Goal: Task Accomplishment & Management: Use online tool/utility

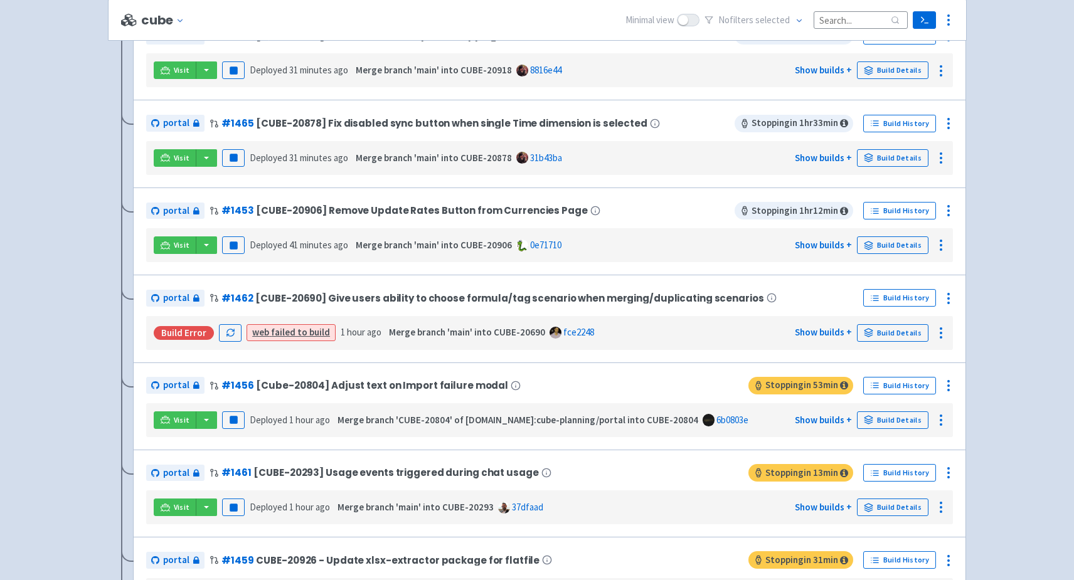
scroll to position [295, 0]
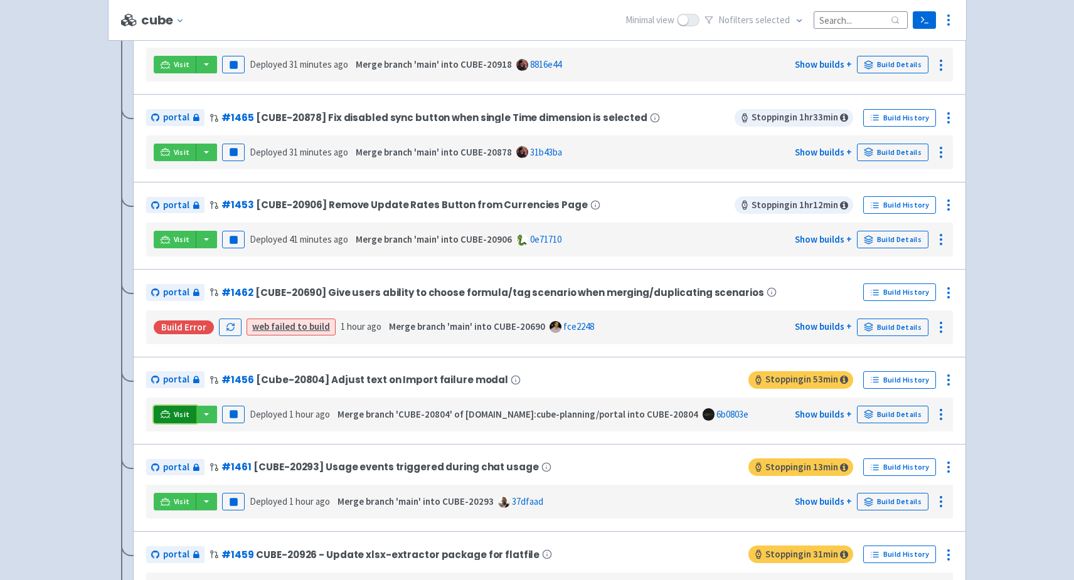
click at [174, 413] on span "Visit" at bounding box center [182, 415] width 16 height 10
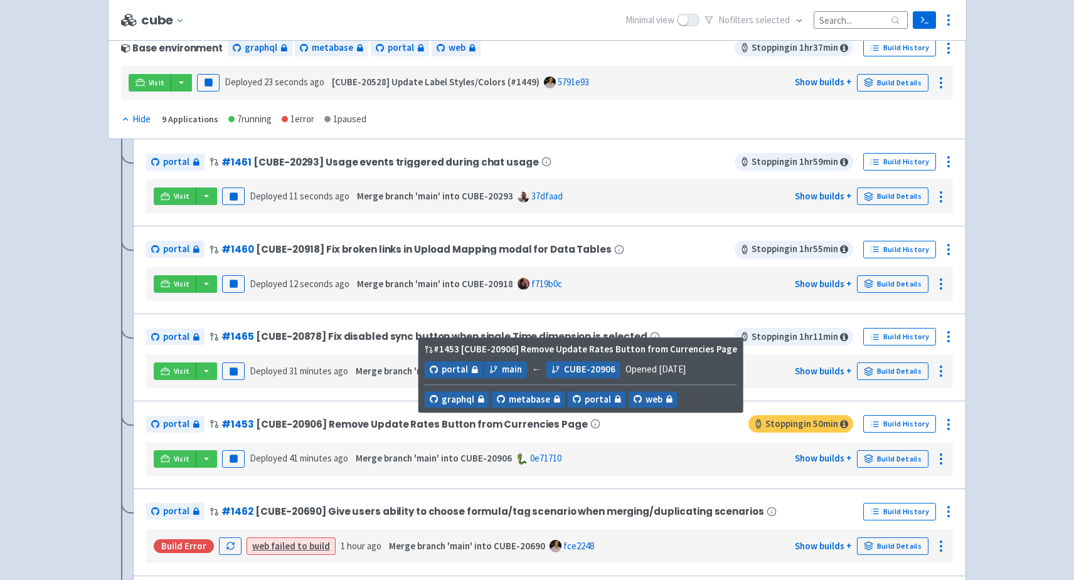
scroll to position [142, 0]
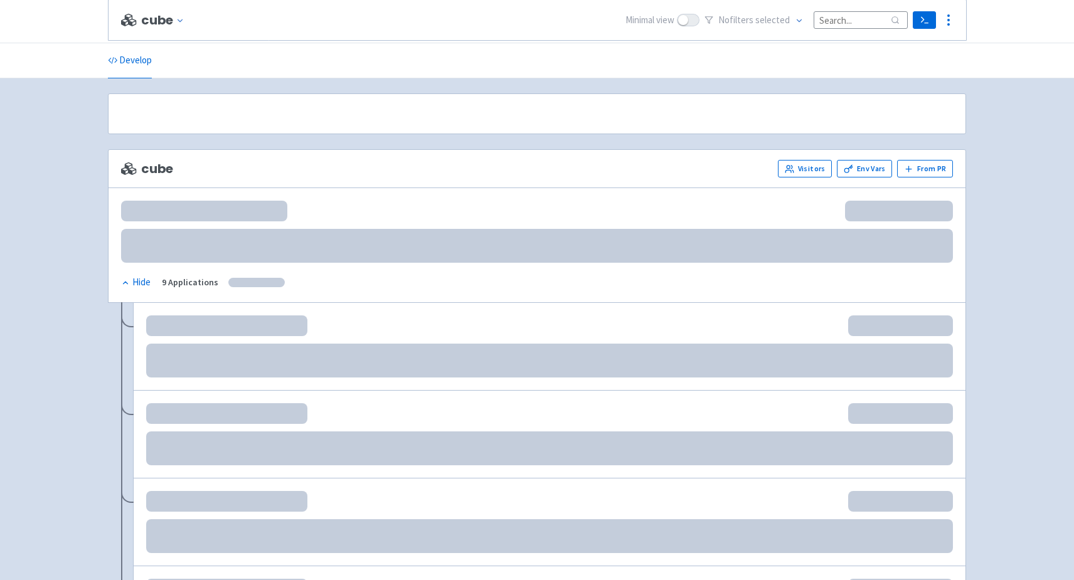
scroll to position [142, 0]
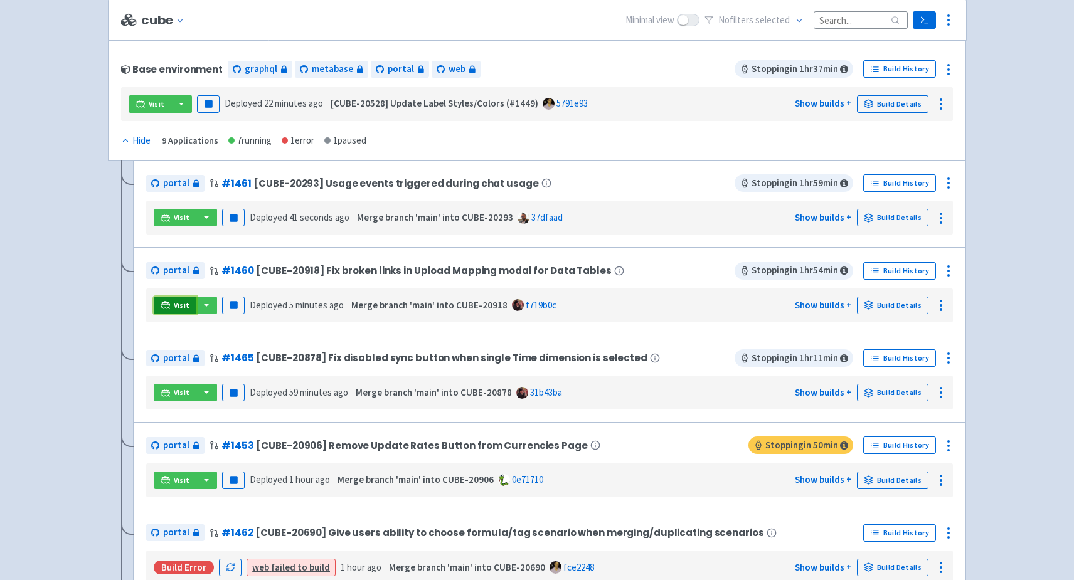
click at [171, 302] on link "Visit" at bounding box center [175, 306] width 43 height 18
click at [949, 275] on circle at bounding box center [948, 275] width 1 height 1
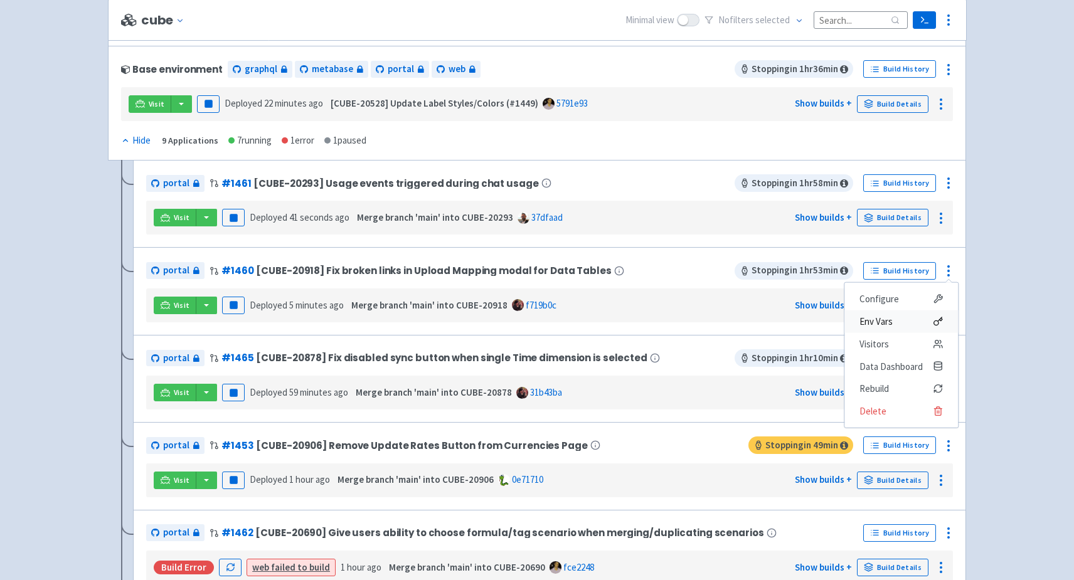
click at [890, 319] on span "Env Vars" at bounding box center [875, 322] width 33 height 18
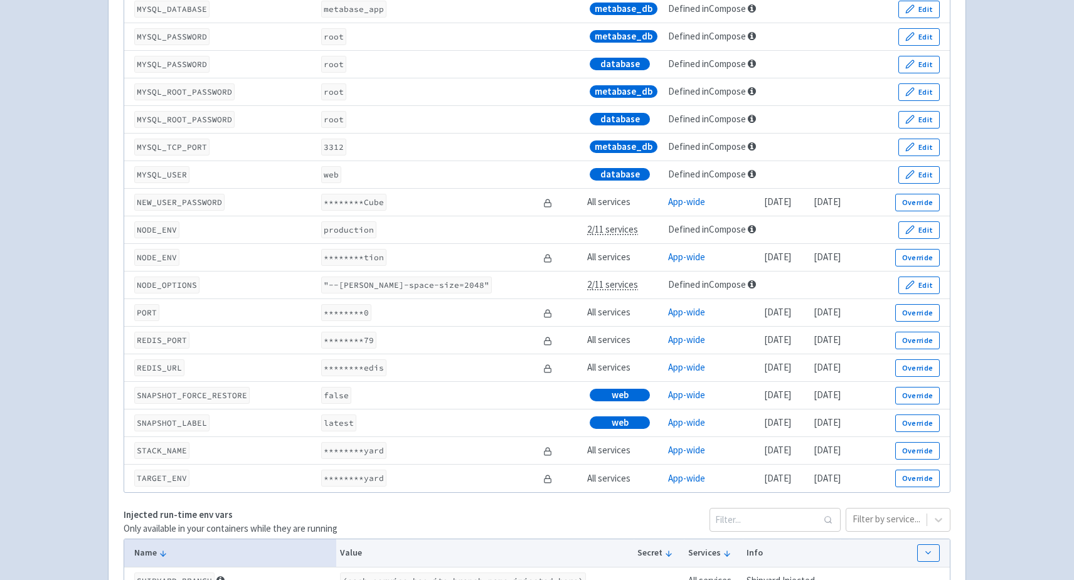
scroll to position [1703, 0]
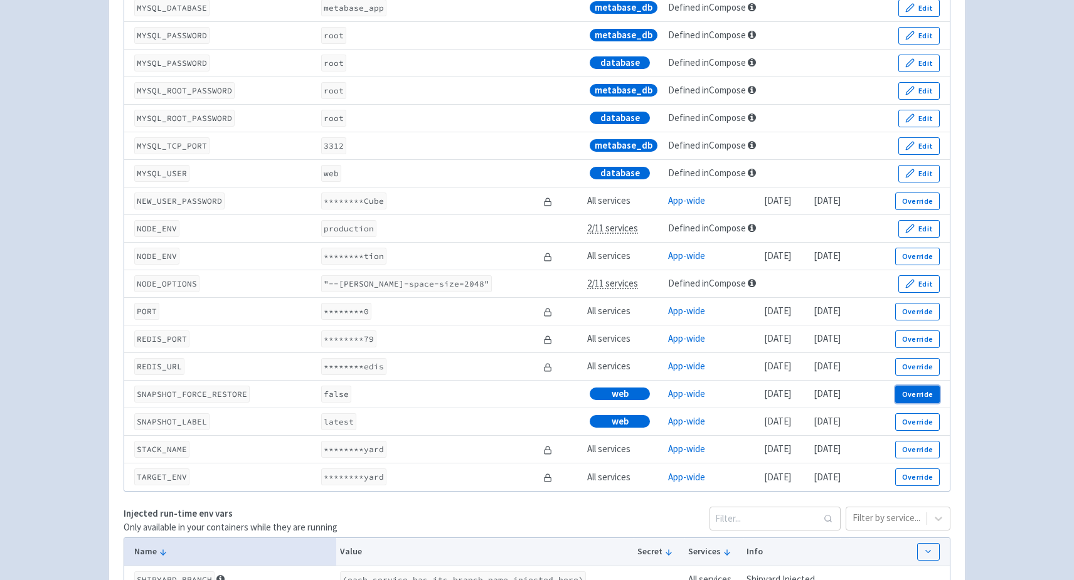
click at [924, 402] on button "Override" at bounding box center [917, 395] width 45 height 18
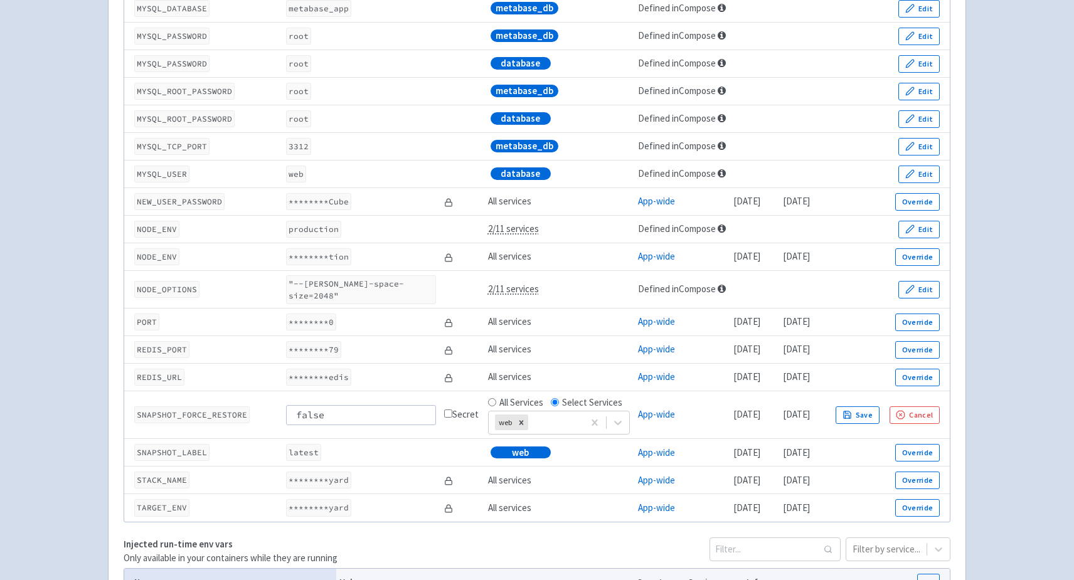
drag, startPoint x: 336, startPoint y: 407, endPoint x: 197, endPoint y: 407, distance: 138.6
click at [197, 407] on tr "SNAPSHOT_FORCE_RESTORE false Secret All Services Select Services web App-wide […" at bounding box center [537, 415] width 826 height 48
type input "true"
click at [455, 422] on td "Secret" at bounding box center [462, 415] width 44 height 48
click at [880, 407] on button "Save" at bounding box center [858, 416] width 44 height 18
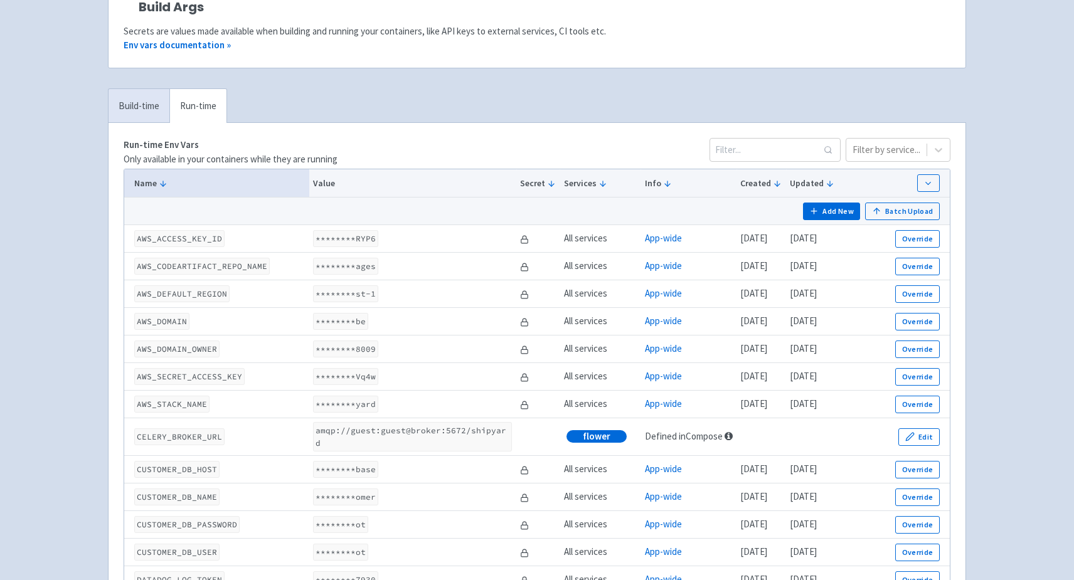
scroll to position [0, 0]
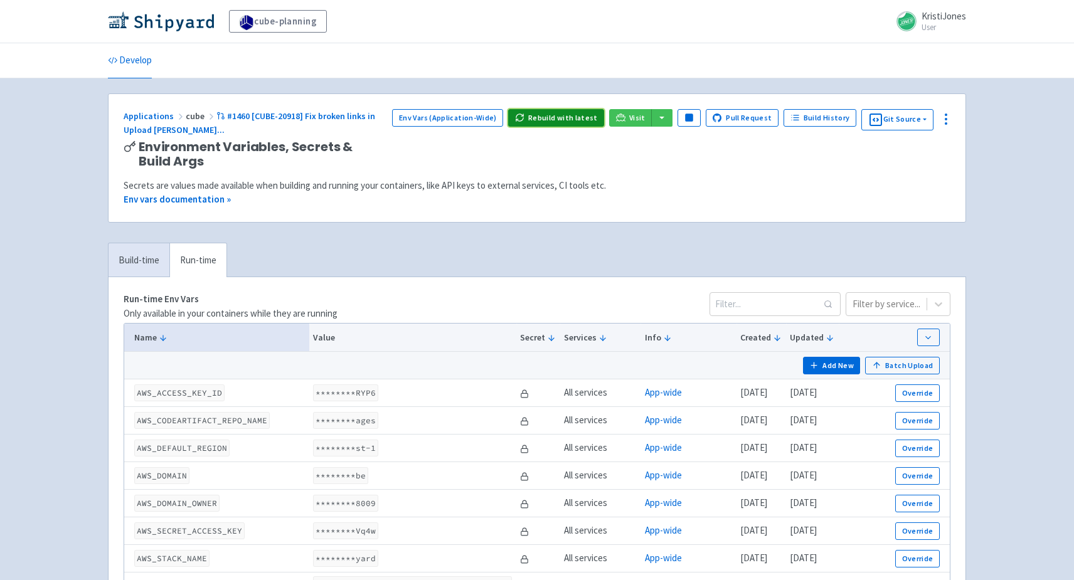
click at [568, 115] on button "Rebuild with latest" at bounding box center [556, 118] width 96 height 18
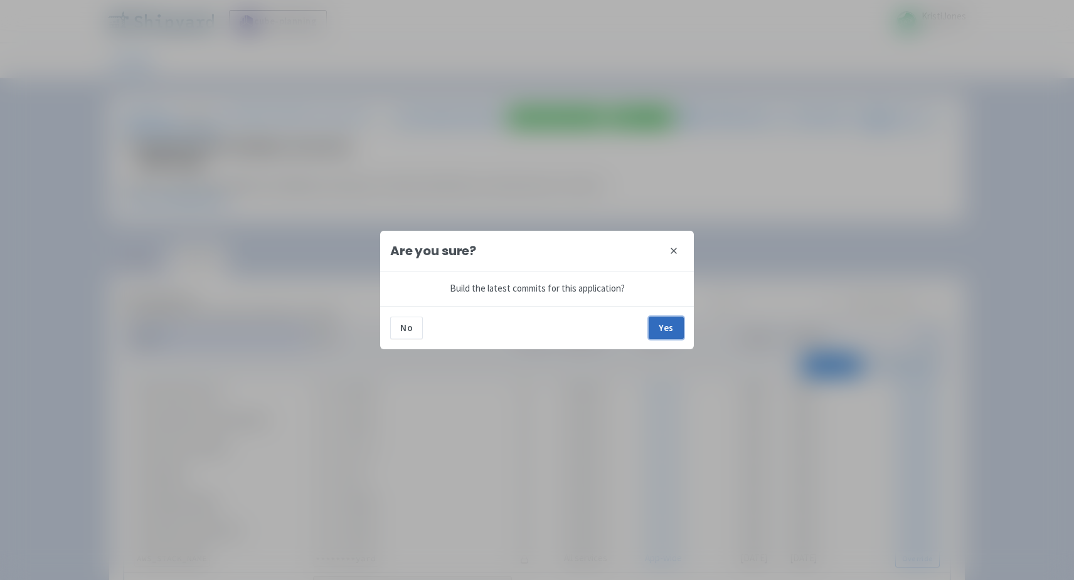
click at [661, 328] on button "Yes" at bounding box center [666, 328] width 35 height 23
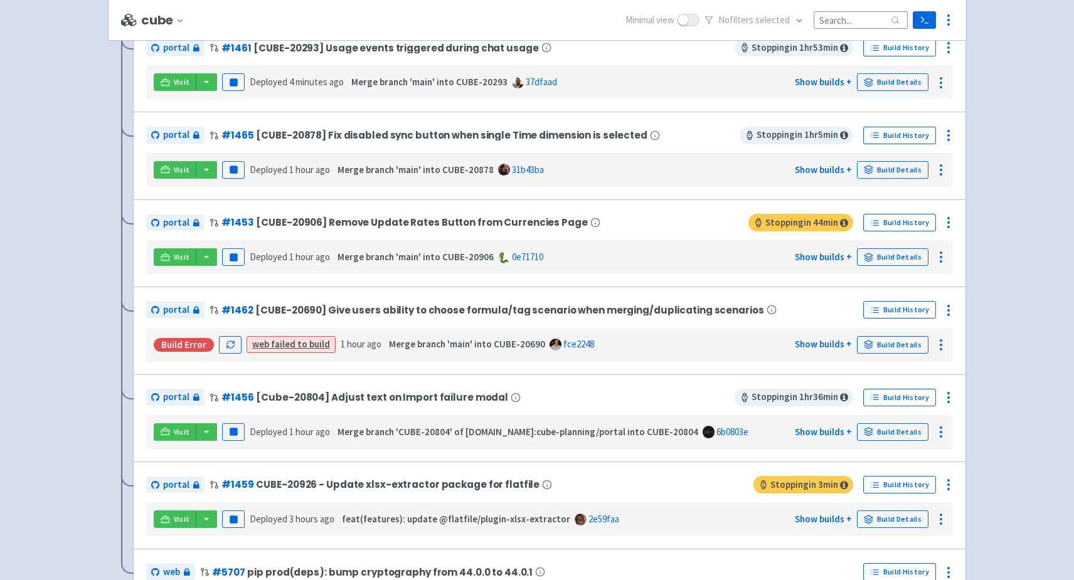
scroll to position [380, 0]
click at [170, 248] on link "Visit" at bounding box center [175, 257] width 43 height 18
click at [945, 215] on icon at bounding box center [948, 222] width 15 height 15
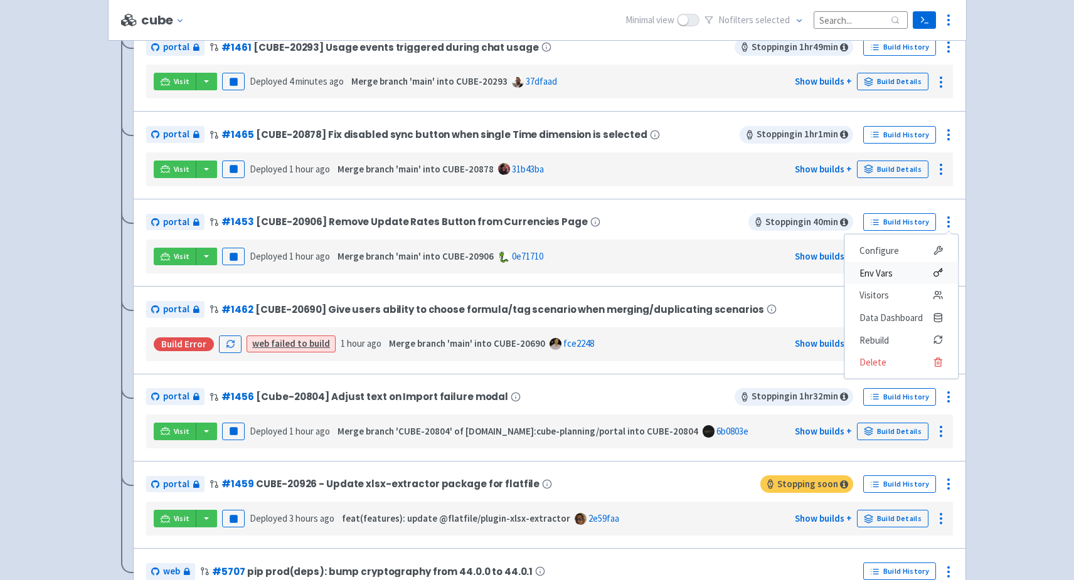
click at [887, 272] on span "Env Vars" at bounding box center [875, 273] width 33 height 18
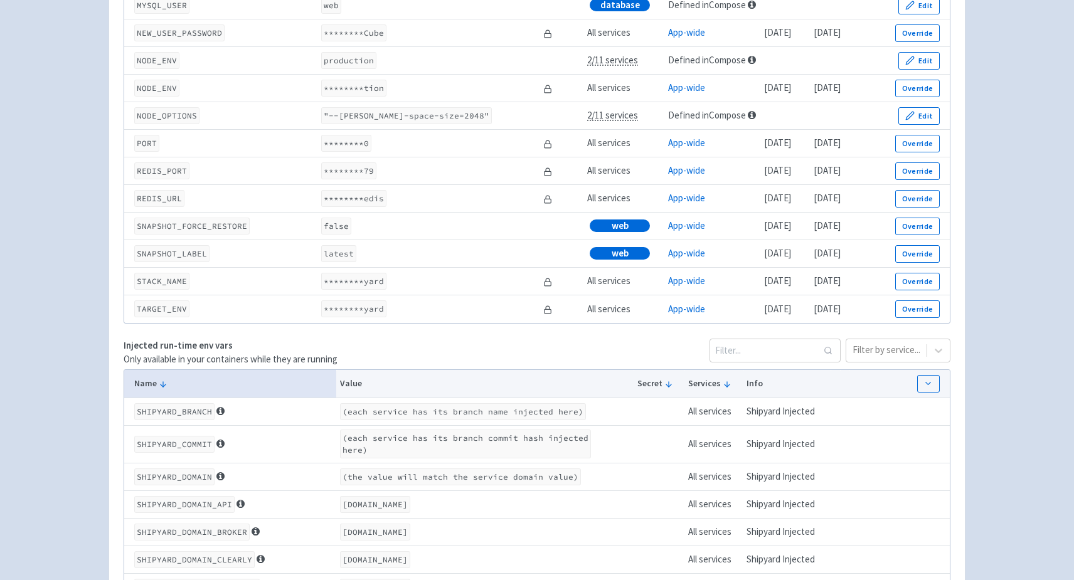
scroll to position [1872, 0]
click at [912, 224] on button "Override" at bounding box center [917, 225] width 45 height 18
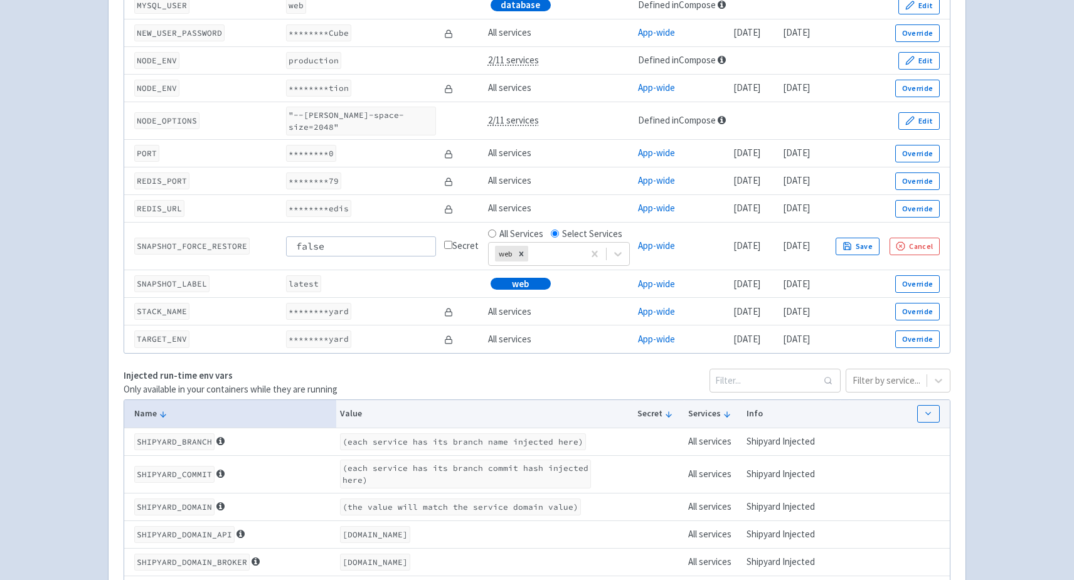
drag, startPoint x: 332, startPoint y: 241, endPoint x: 200, endPoint y: 241, distance: 132.4
click at [200, 241] on tr "SNAPSHOT_FORCE_RESTORE false Secret All Services Select Services web App-wide […" at bounding box center [537, 247] width 826 height 48
type input "true"
click at [880, 243] on button "Save" at bounding box center [858, 247] width 44 height 18
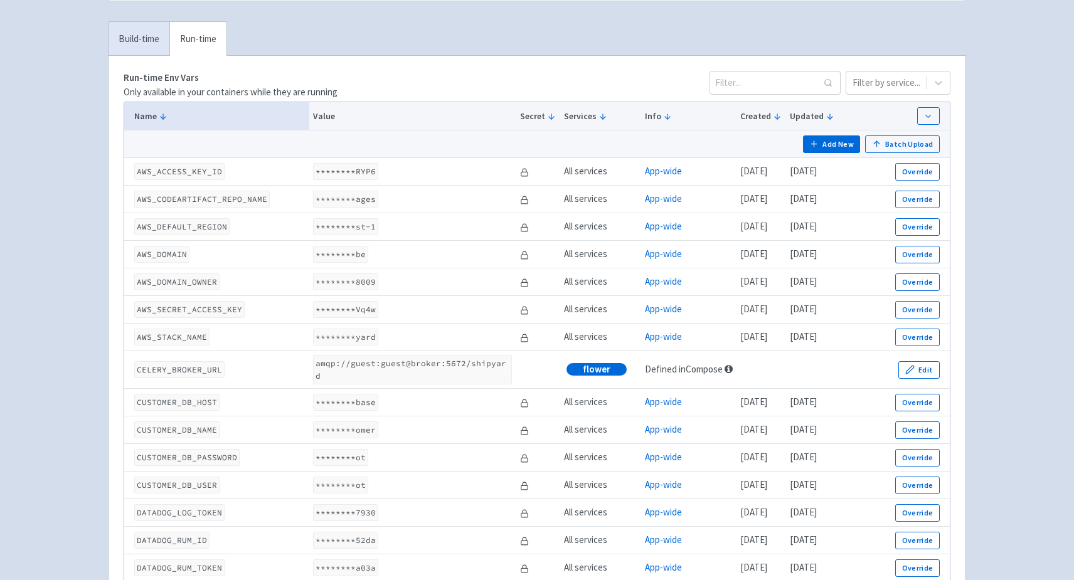
scroll to position [0, 0]
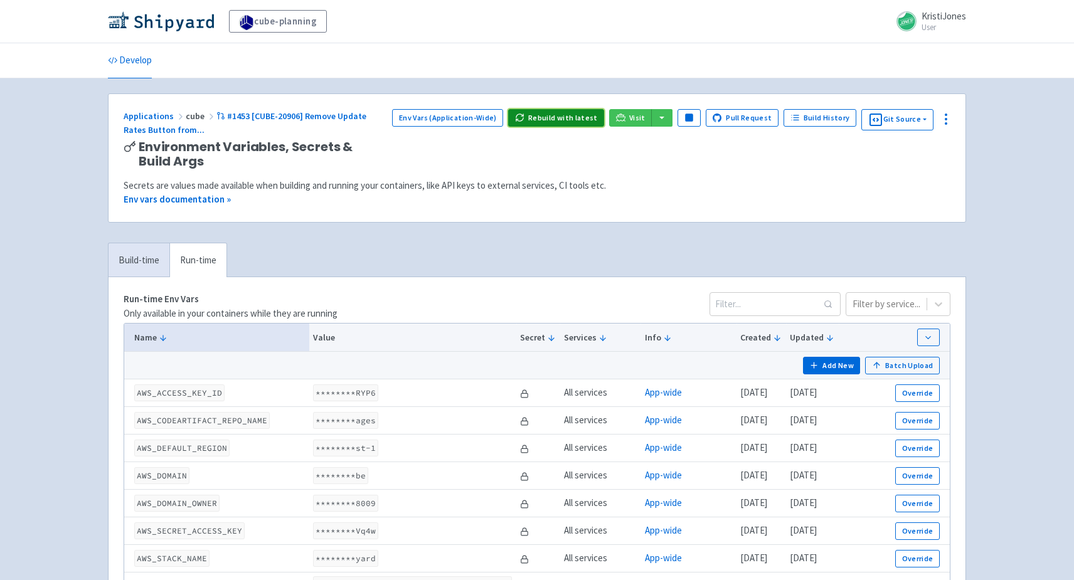
click at [563, 116] on button "Rebuild with latest" at bounding box center [556, 118] width 96 height 18
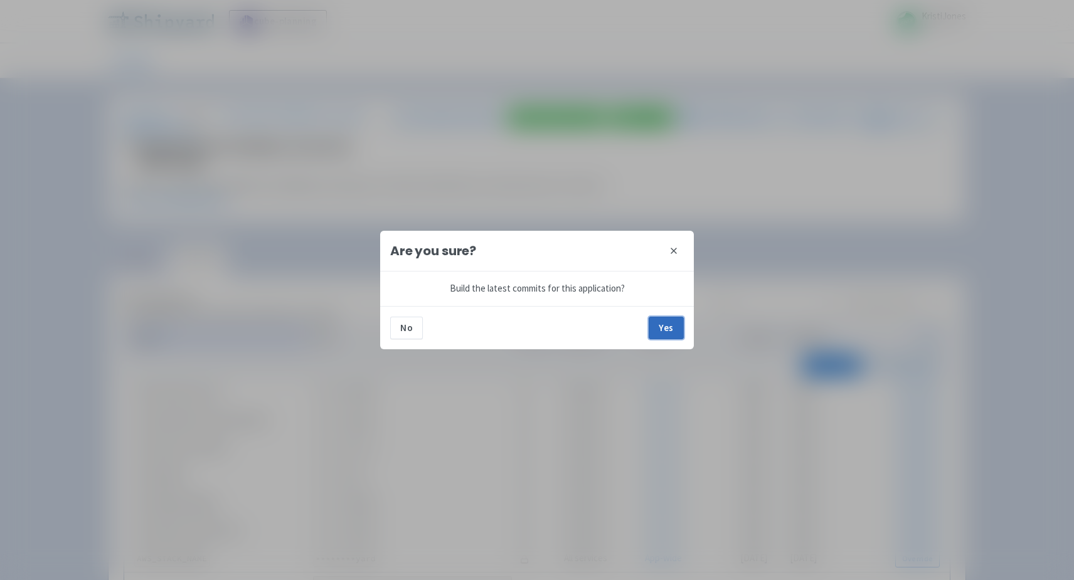
click at [664, 321] on button "Yes" at bounding box center [666, 328] width 35 height 23
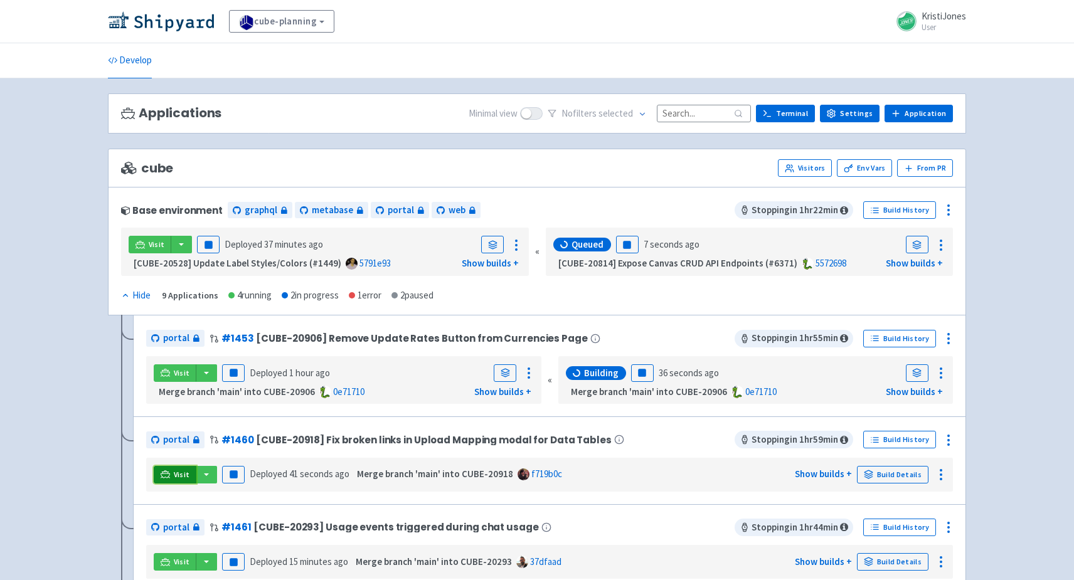
click at [179, 472] on span "Visit" at bounding box center [182, 475] width 16 height 10
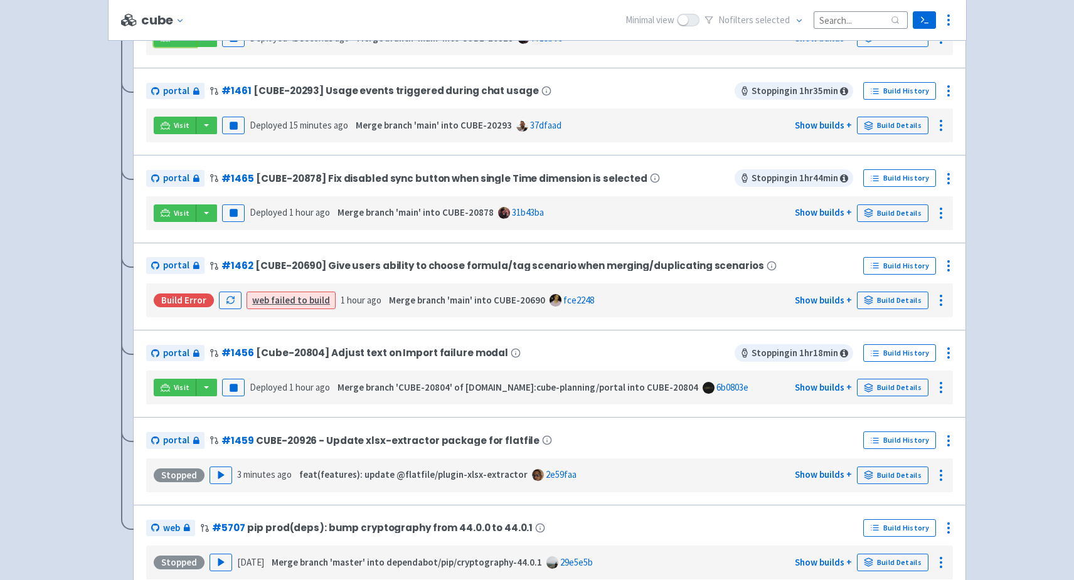
scroll to position [410, 0]
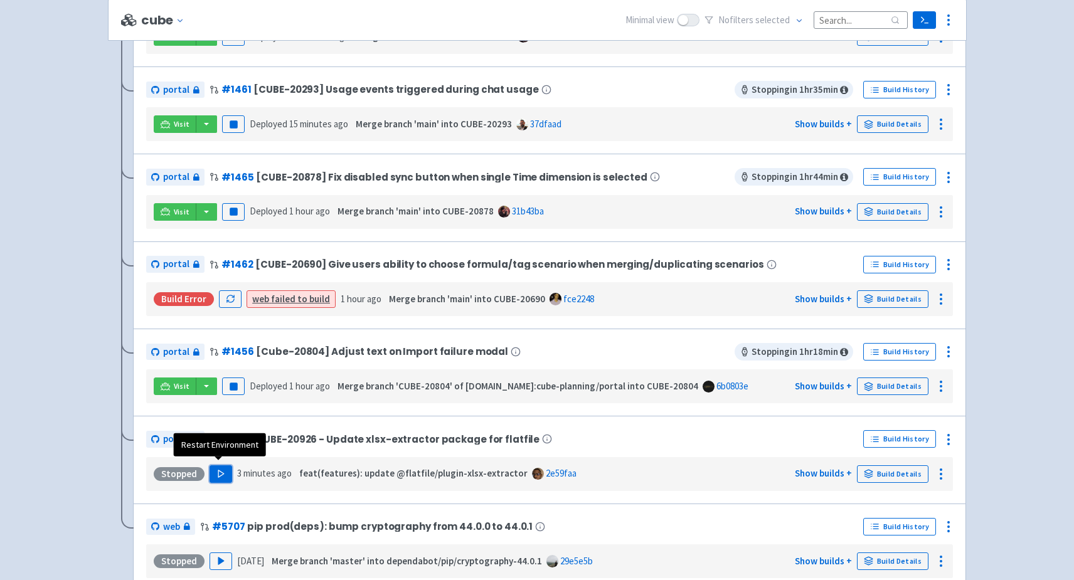
click at [218, 471] on polygon "button" at bounding box center [221, 474] width 6 height 7
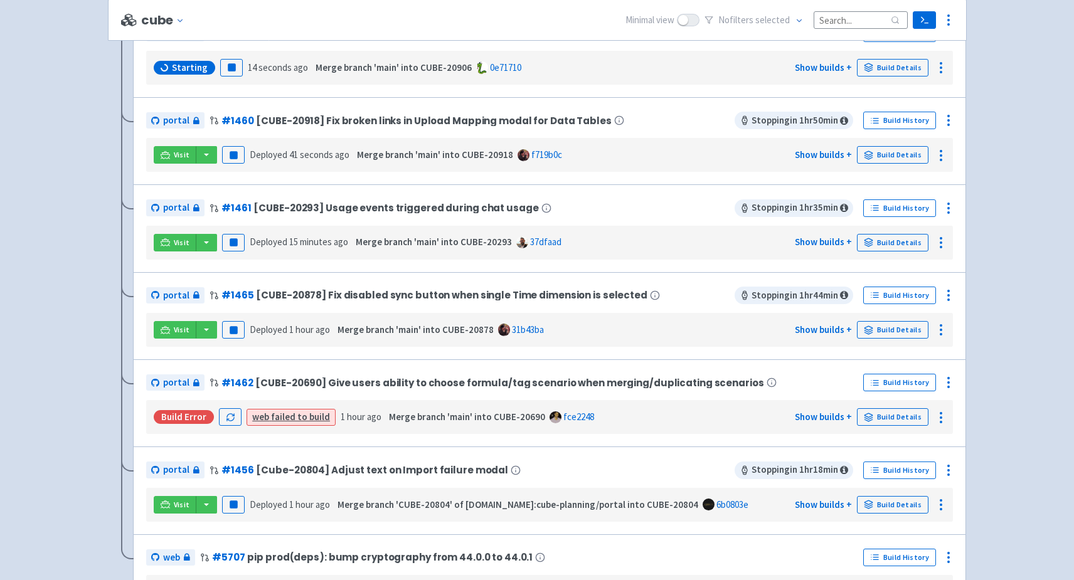
scroll to position [389, 0]
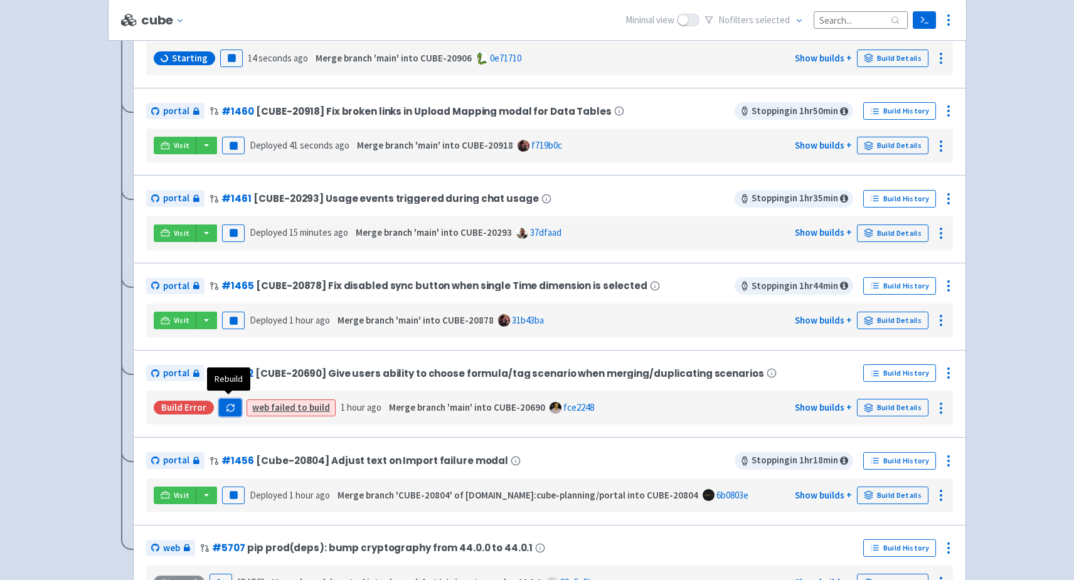
click at [233, 403] on button "button" at bounding box center [230, 408] width 23 height 18
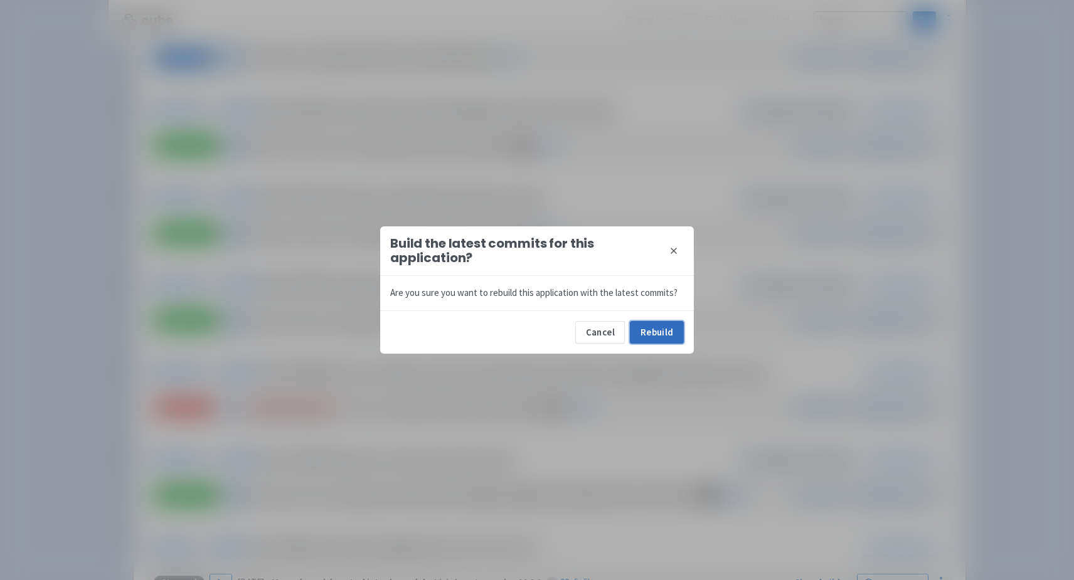
click at [668, 329] on button "Rebuild" at bounding box center [657, 332] width 54 height 23
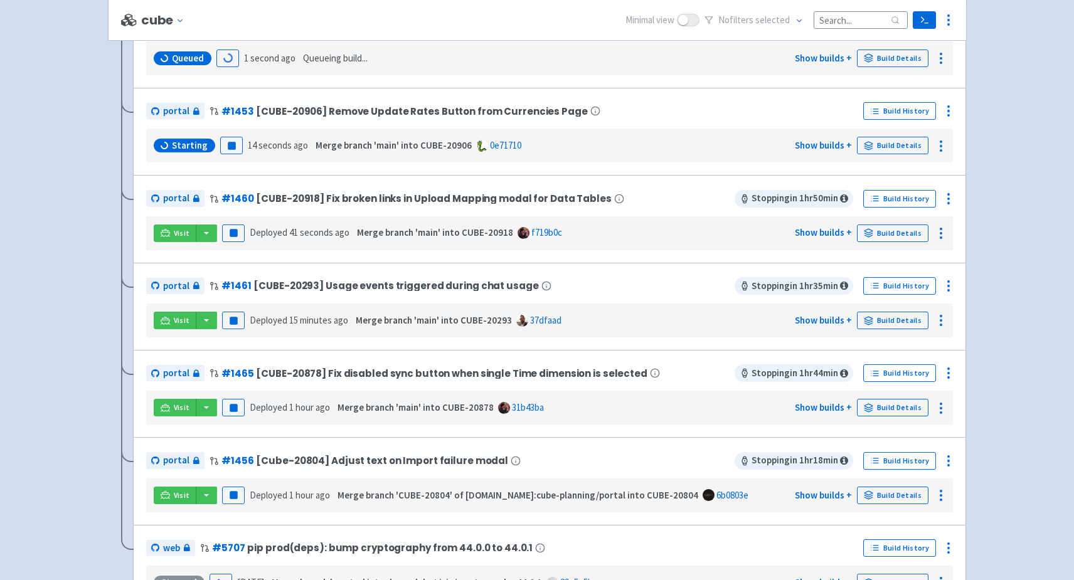
scroll to position [0, 0]
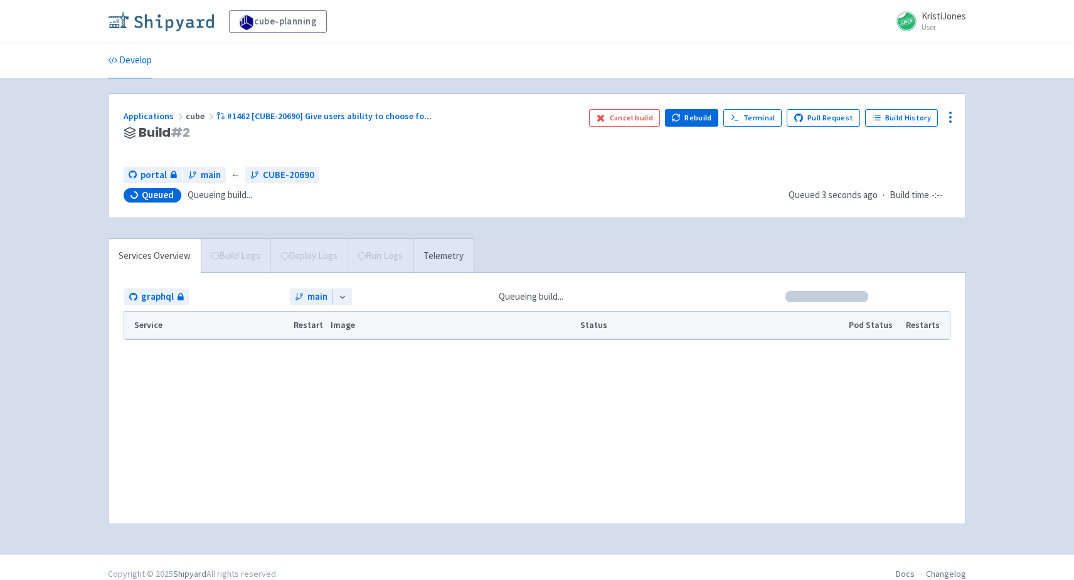
click at [172, 26] on img at bounding box center [161, 21] width 106 height 20
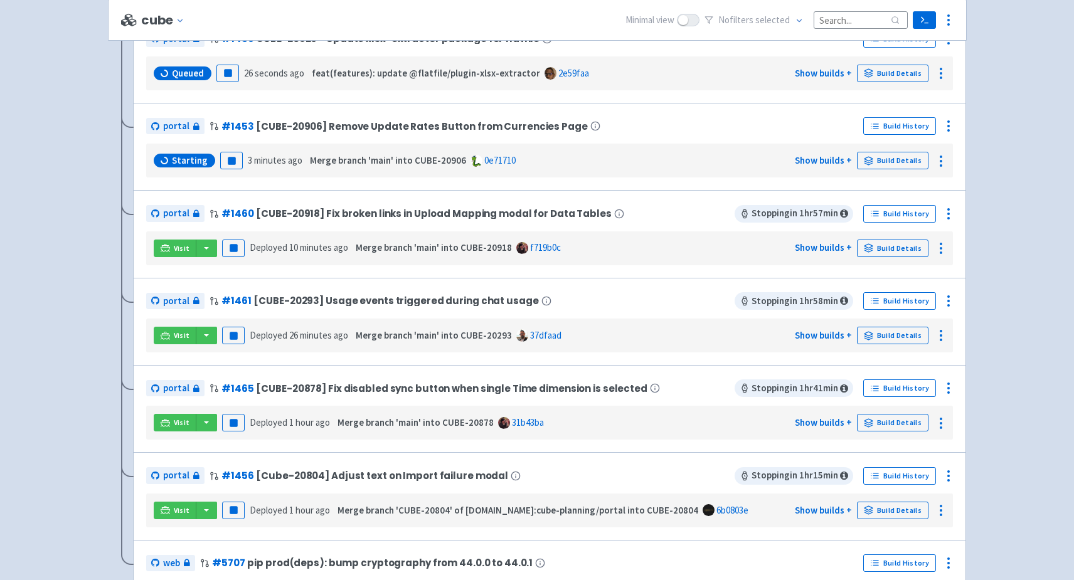
scroll to position [384, 0]
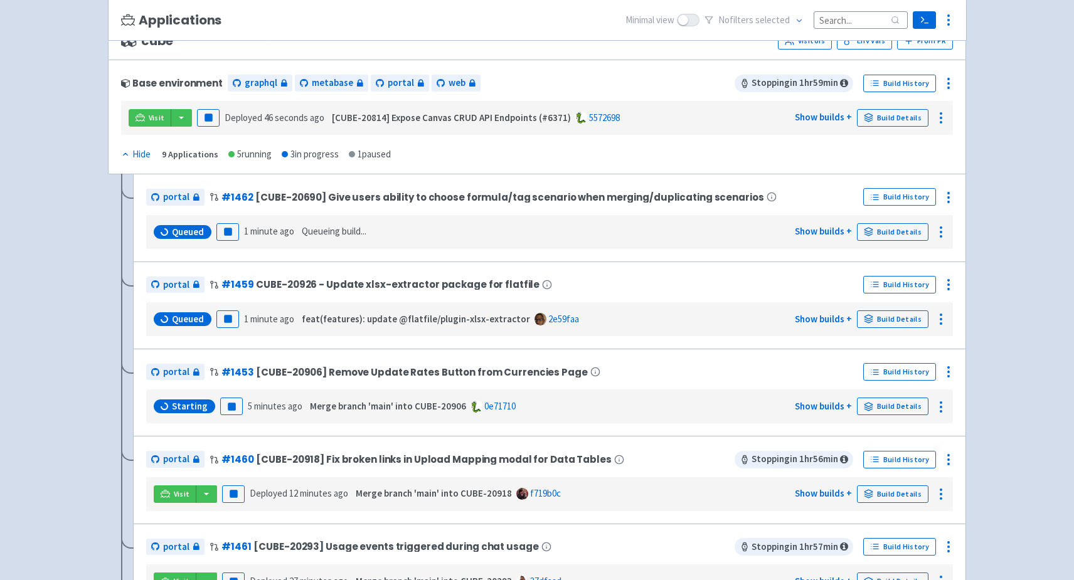
scroll to position [136, 0]
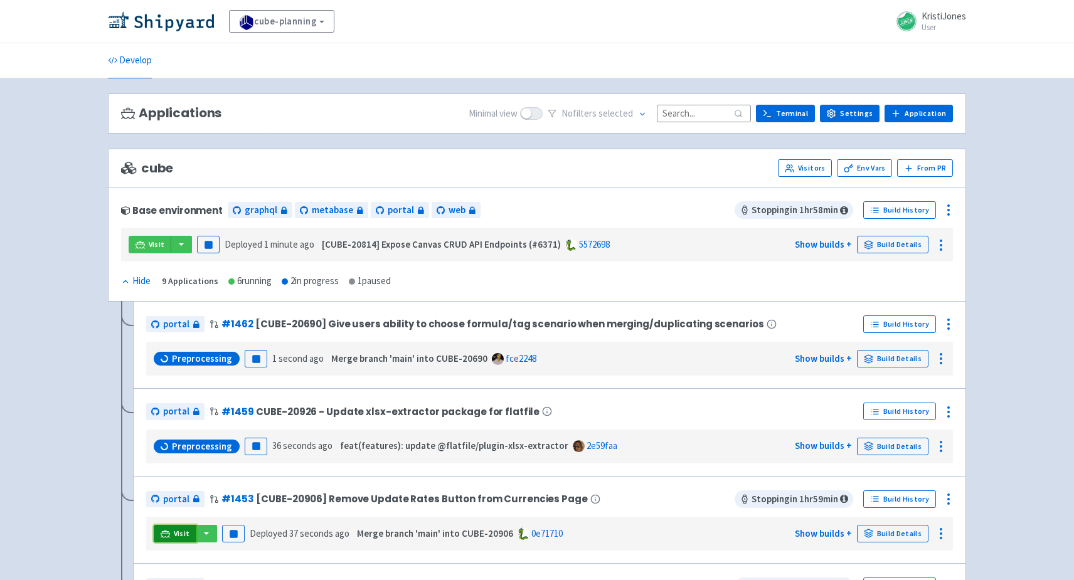
click at [176, 529] on span "Visit" at bounding box center [182, 534] width 16 height 10
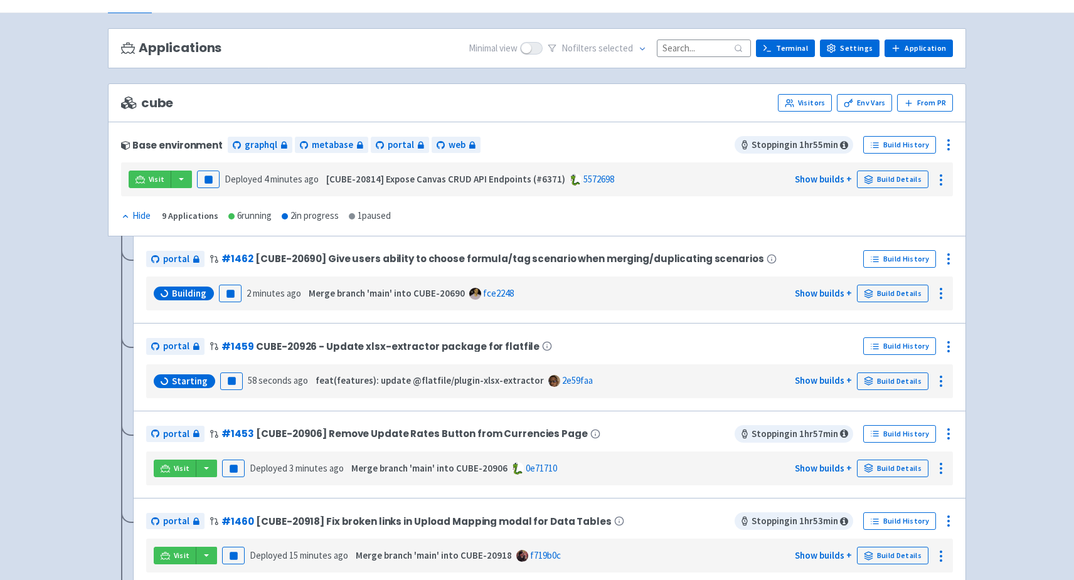
scroll to position [64, 0]
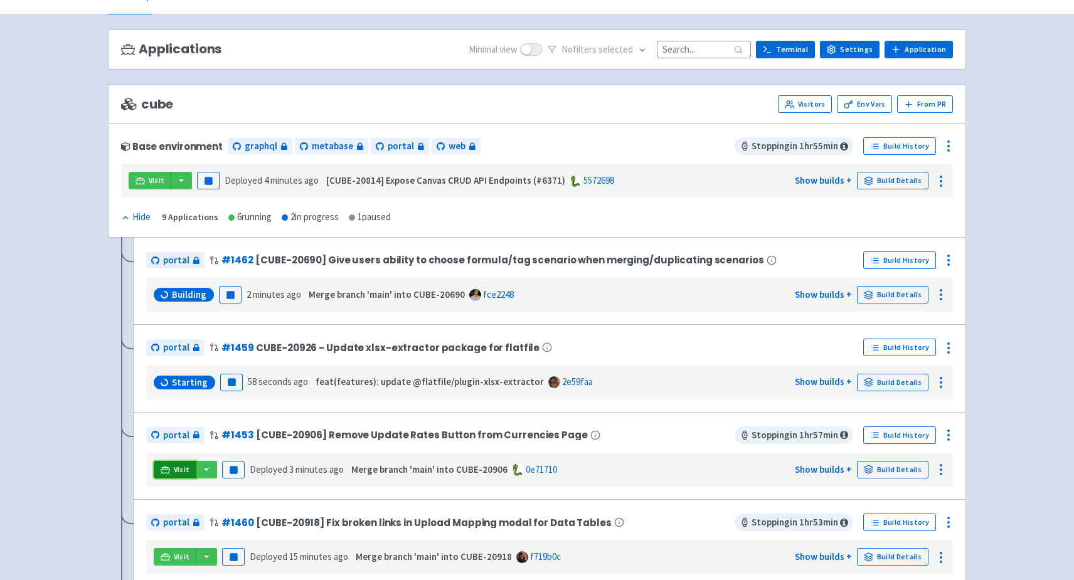
click at [171, 469] on link "Visit" at bounding box center [175, 470] width 43 height 18
click at [230, 466] on rect "button" at bounding box center [233, 469] width 7 height 7
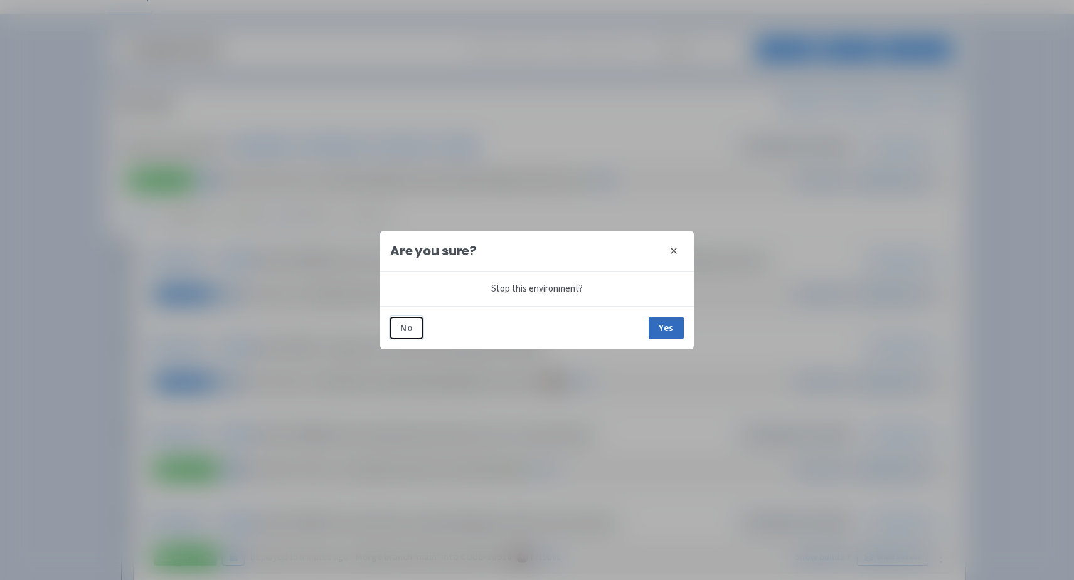
click at [673, 327] on button "Yes" at bounding box center [666, 328] width 35 height 23
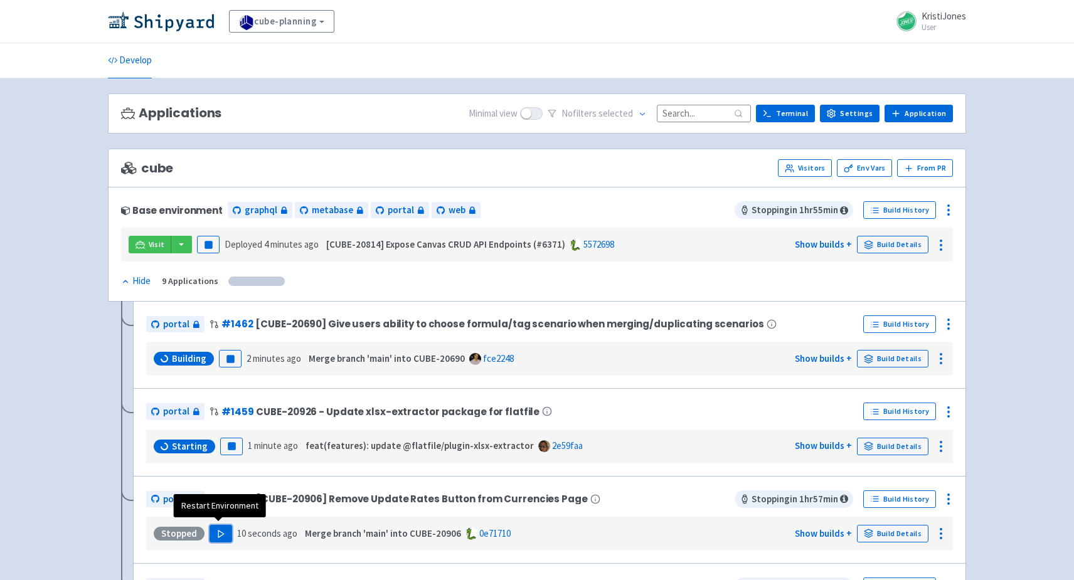
click at [216, 529] on icon "button" at bounding box center [220, 533] width 9 height 9
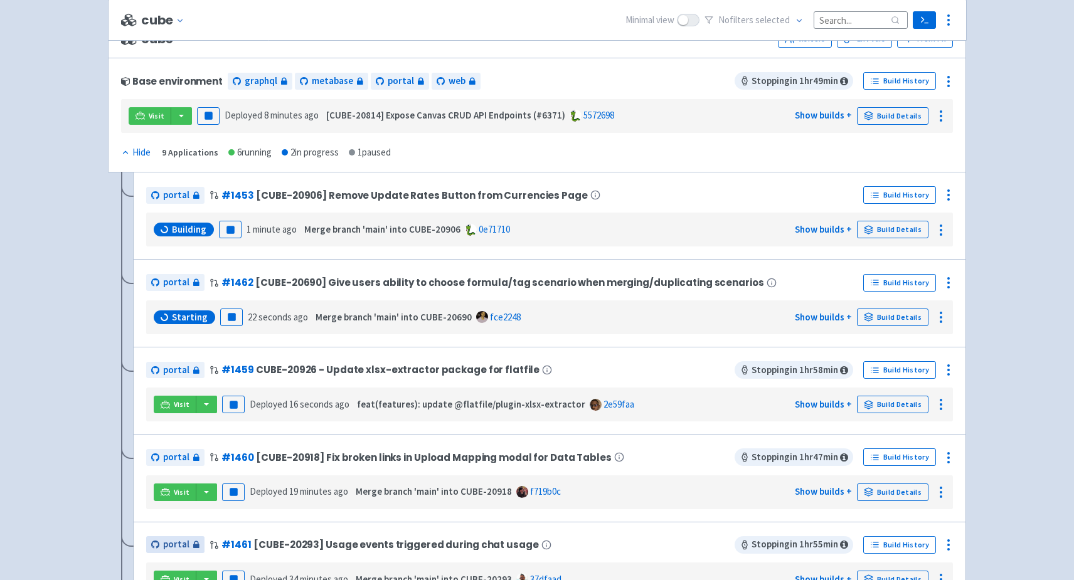
scroll to position [129, 0]
click at [169, 402] on link "Visit" at bounding box center [175, 405] width 43 height 18
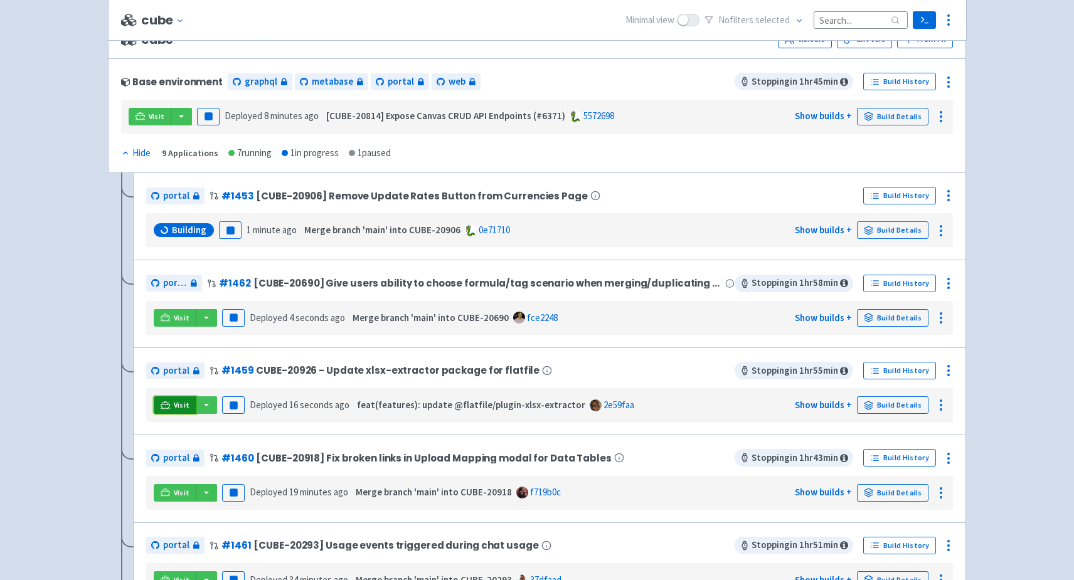
click at [174, 402] on span "Visit" at bounding box center [182, 405] width 16 height 10
click at [169, 409] on link "Visit" at bounding box center [175, 405] width 43 height 18
click at [232, 406] on icon "button" at bounding box center [233, 405] width 9 height 9
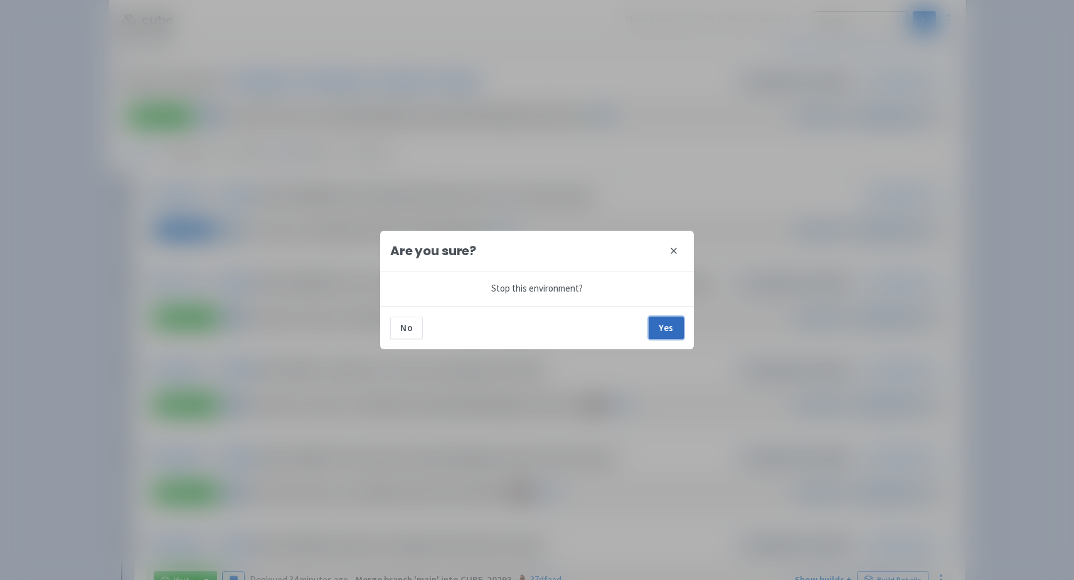
click at [665, 332] on button "Yes" at bounding box center [666, 328] width 35 height 23
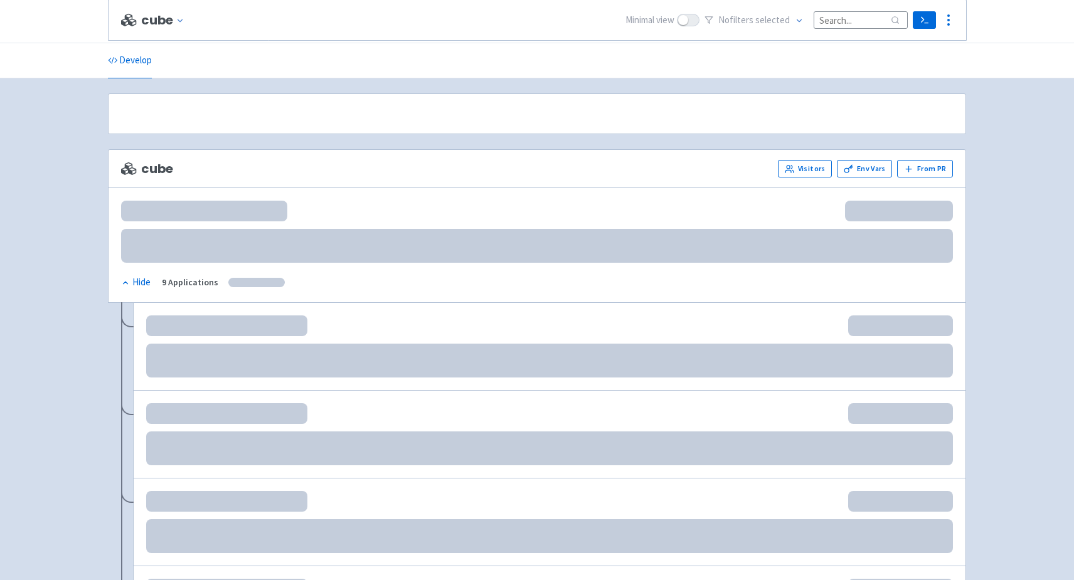
scroll to position [129, 0]
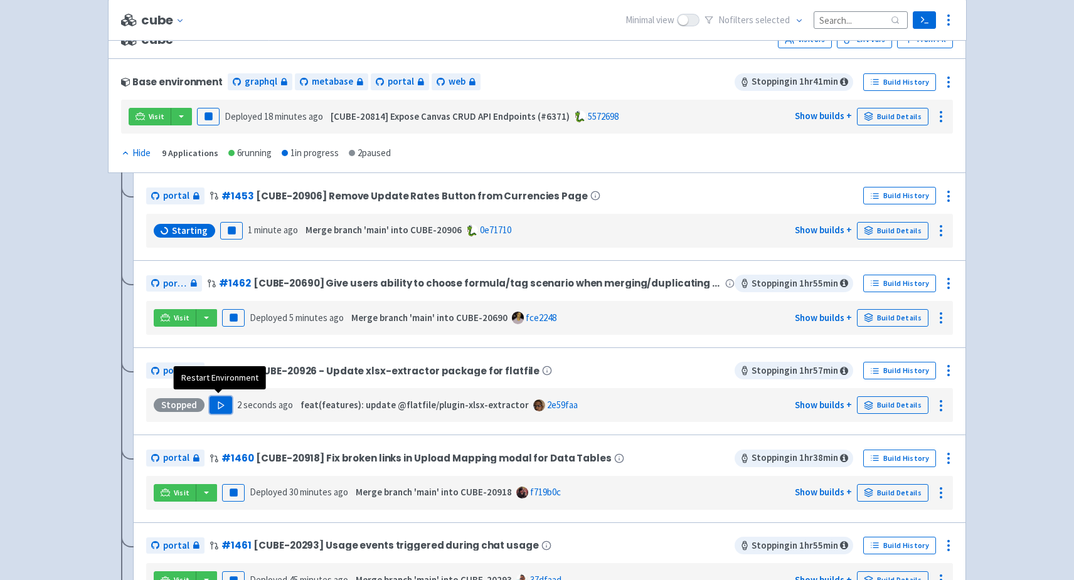
click at [223, 403] on button "Play" at bounding box center [221, 405] width 23 height 18
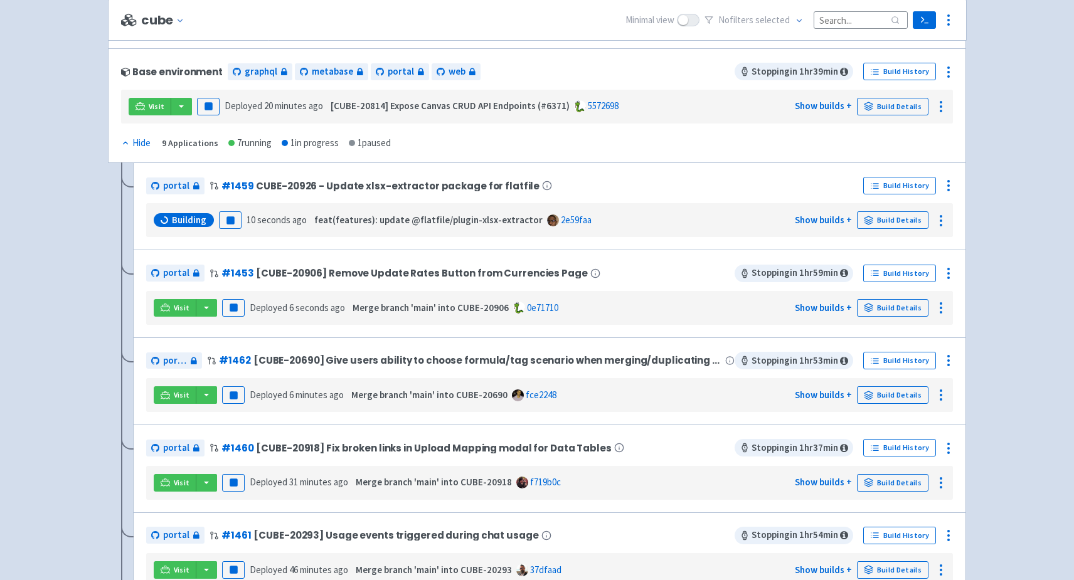
scroll to position [142, 0]
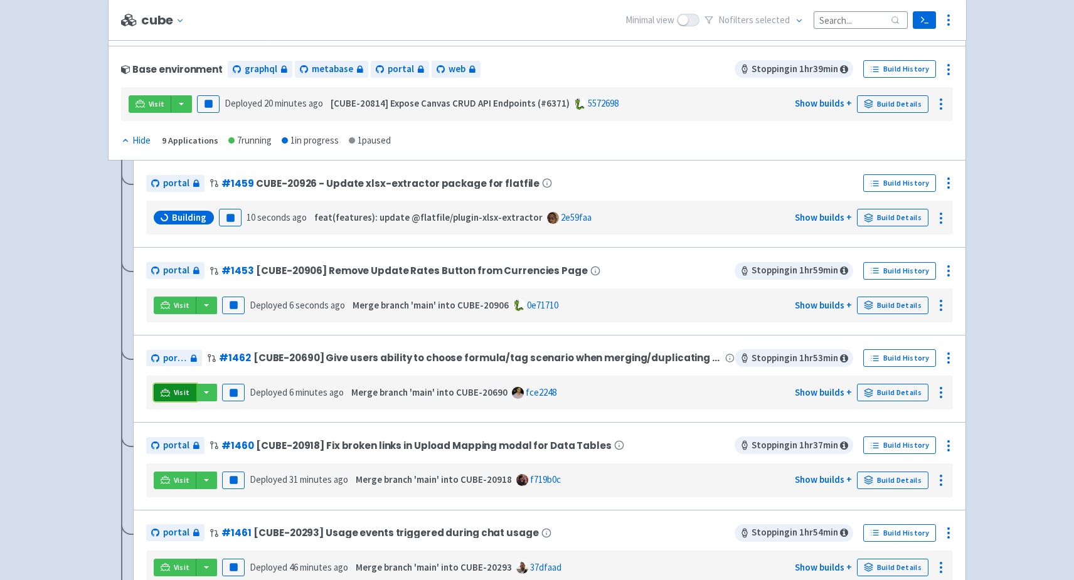
click at [179, 390] on span "Visit" at bounding box center [182, 393] width 16 height 10
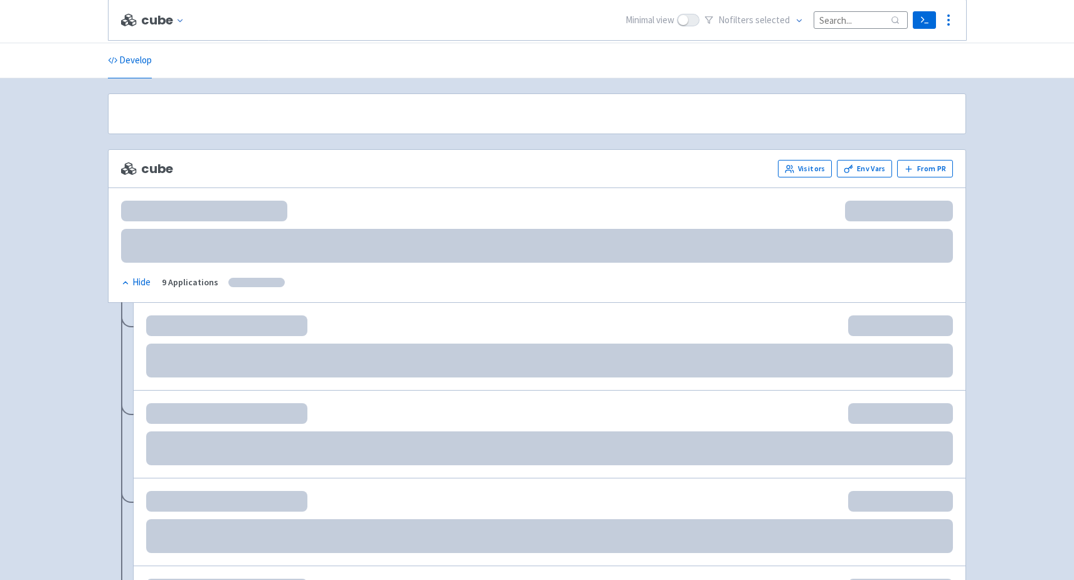
scroll to position [142, 0]
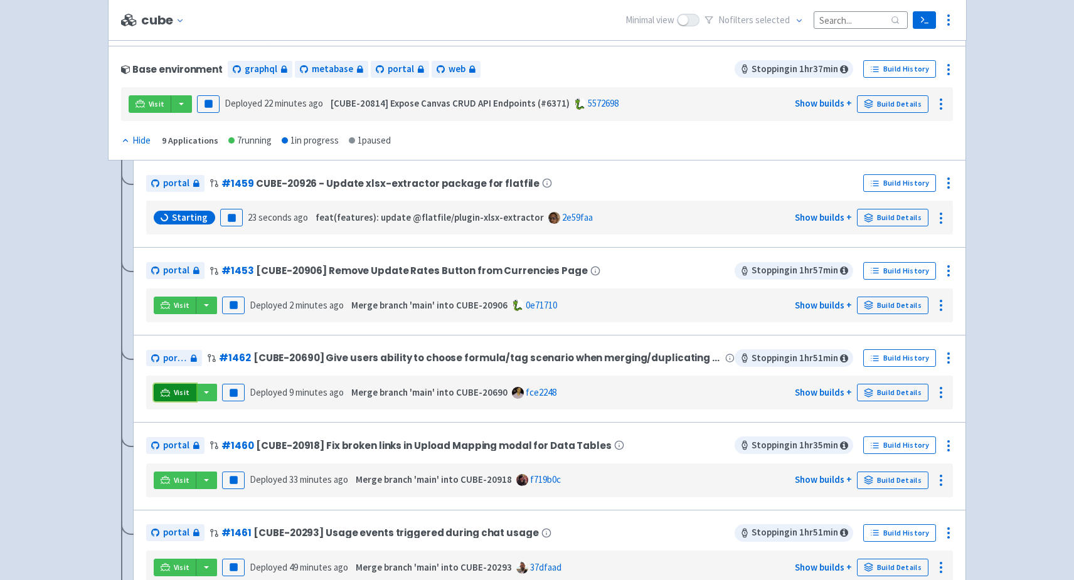
click at [171, 390] on link "Visit" at bounding box center [175, 393] width 43 height 18
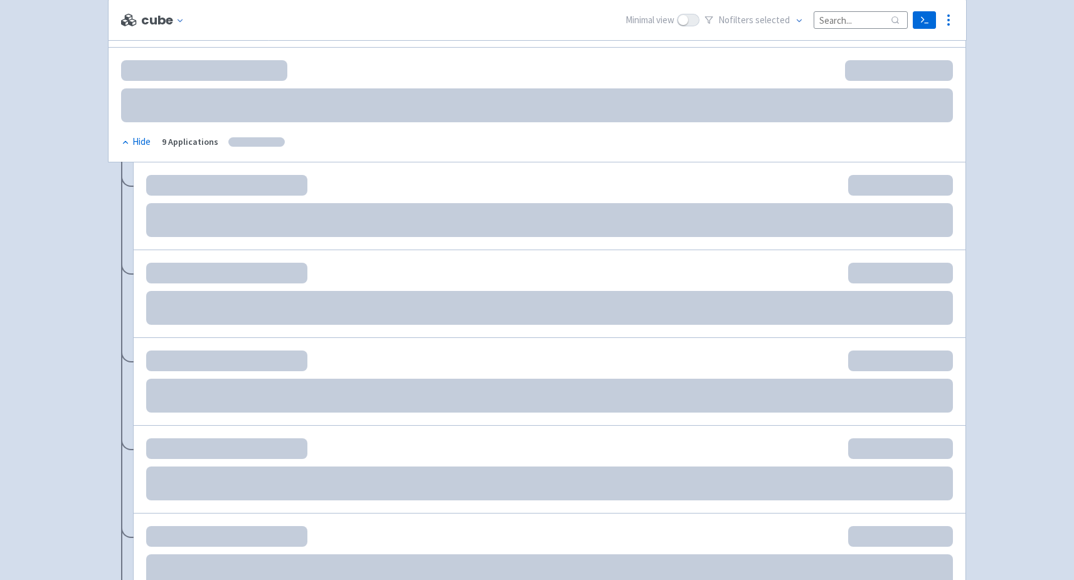
scroll to position [142, 0]
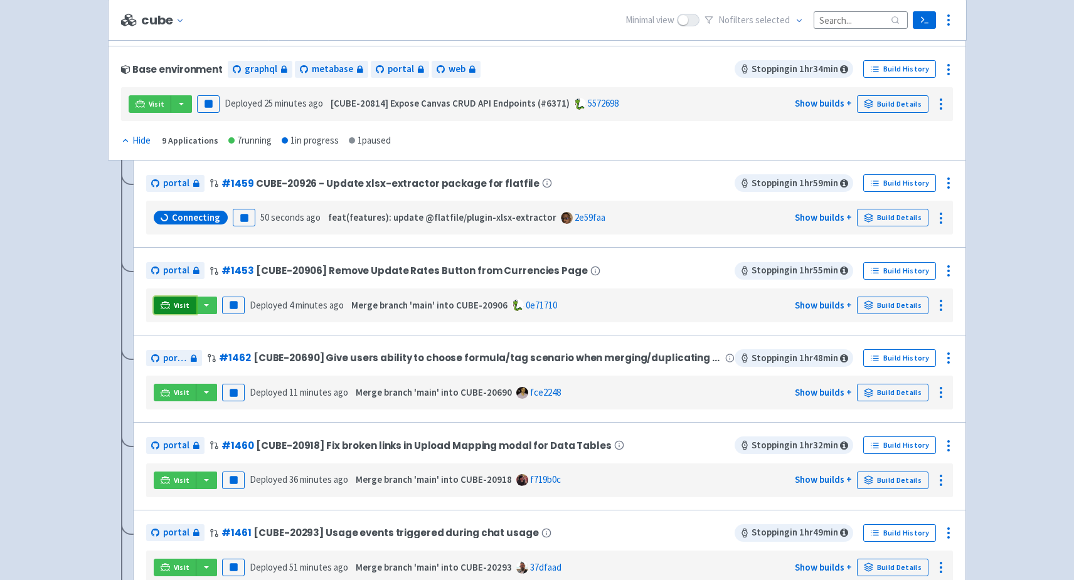
click at [172, 299] on link "Visit" at bounding box center [175, 306] width 43 height 18
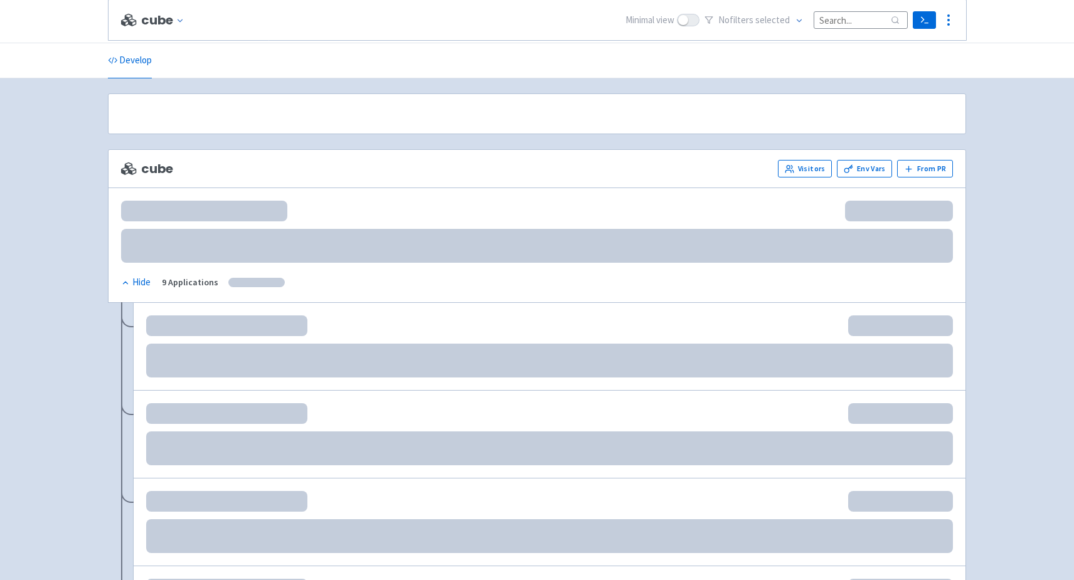
scroll to position [142, 0]
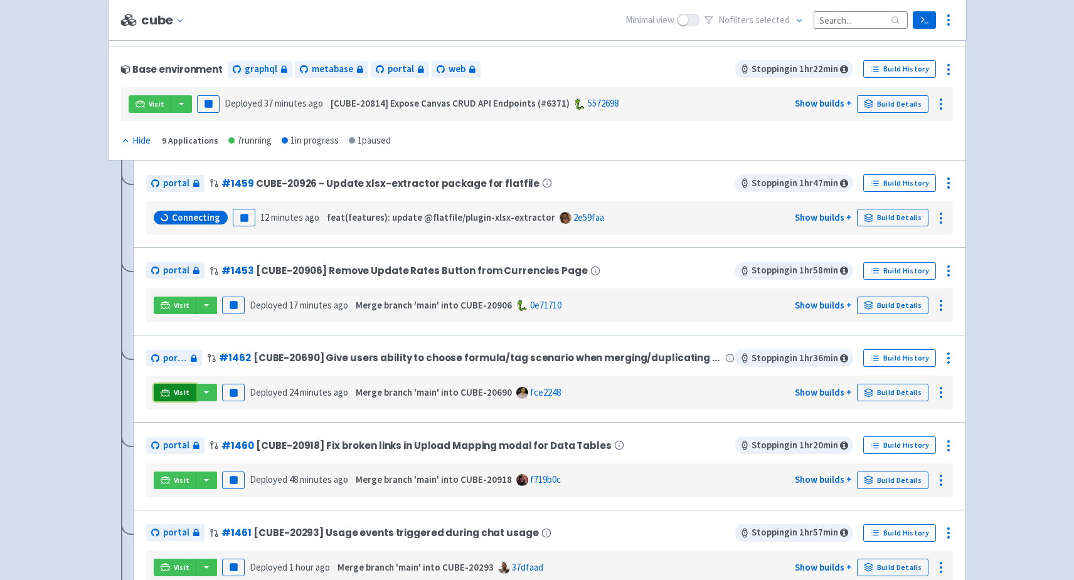
click at [177, 388] on span "Visit" at bounding box center [182, 393] width 16 height 10
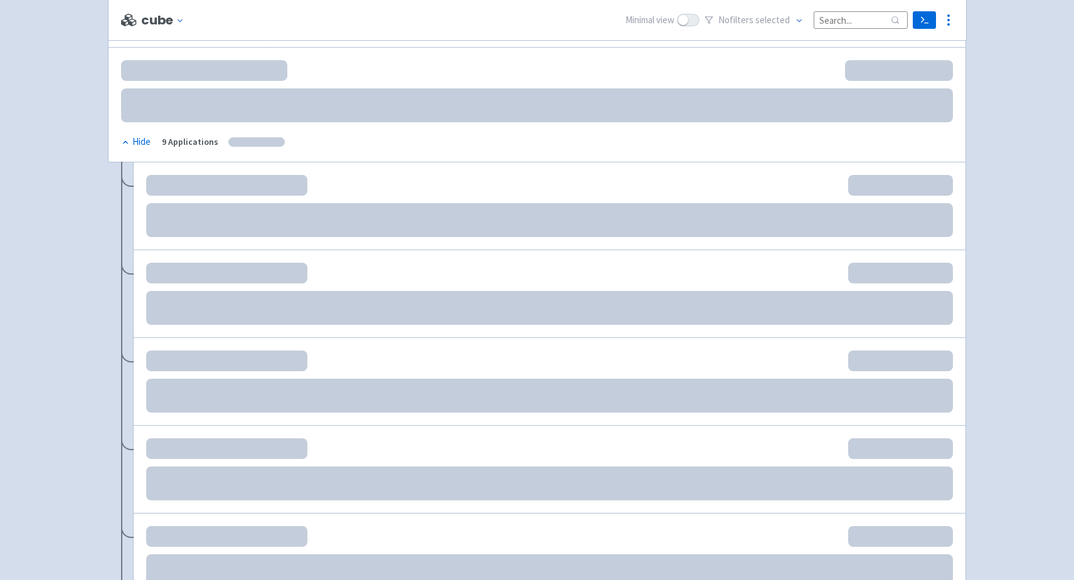
scroll to position [142, 0]
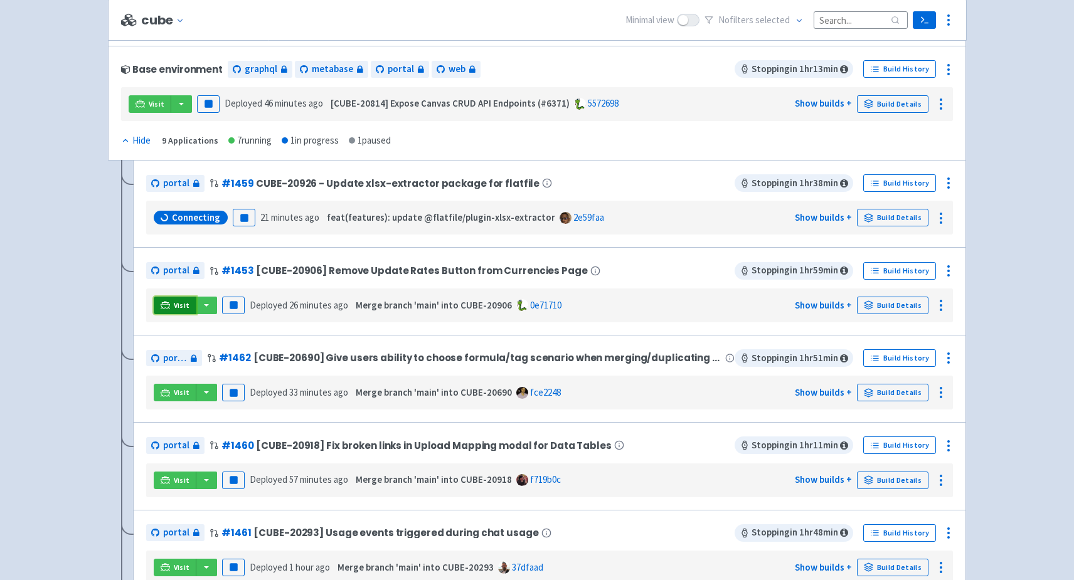
click at [179, 301] on span "Visit" at bounding box center [182, 306] width 16 height 10
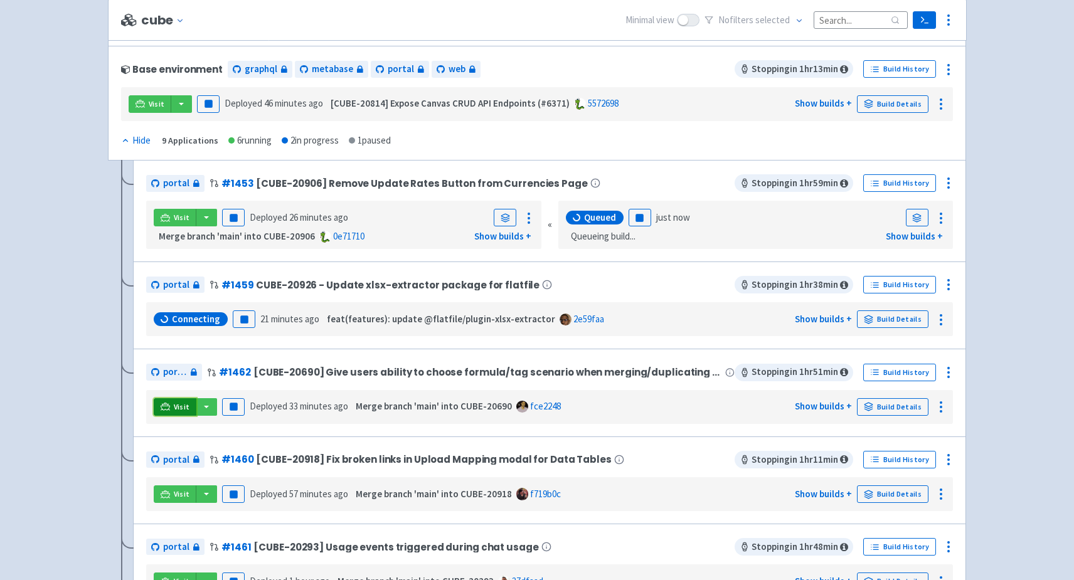
click at [167, 409] on icon at bounding box center [165, 409] width 10 height 1
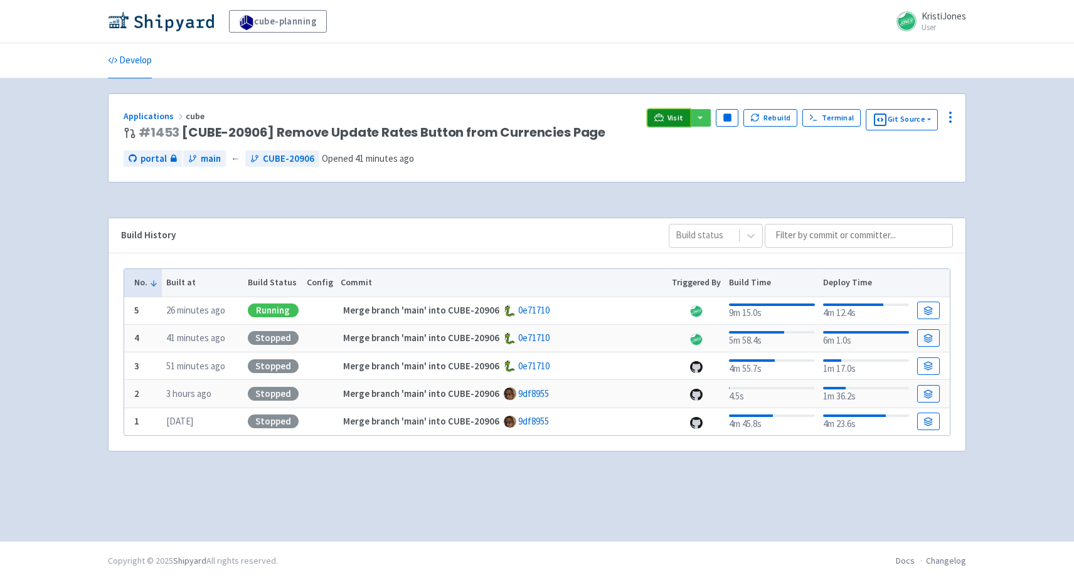
click at [681, 117] on span "Visit" at bounding box center [676, 118] width 16 height 10
click at [678, 115] on span "Visit" at bounding box center [676, 118] width 16 height 10
click at [783, 118] on button "Rebuild" at bounding box center [770, 118] width 54 height 18
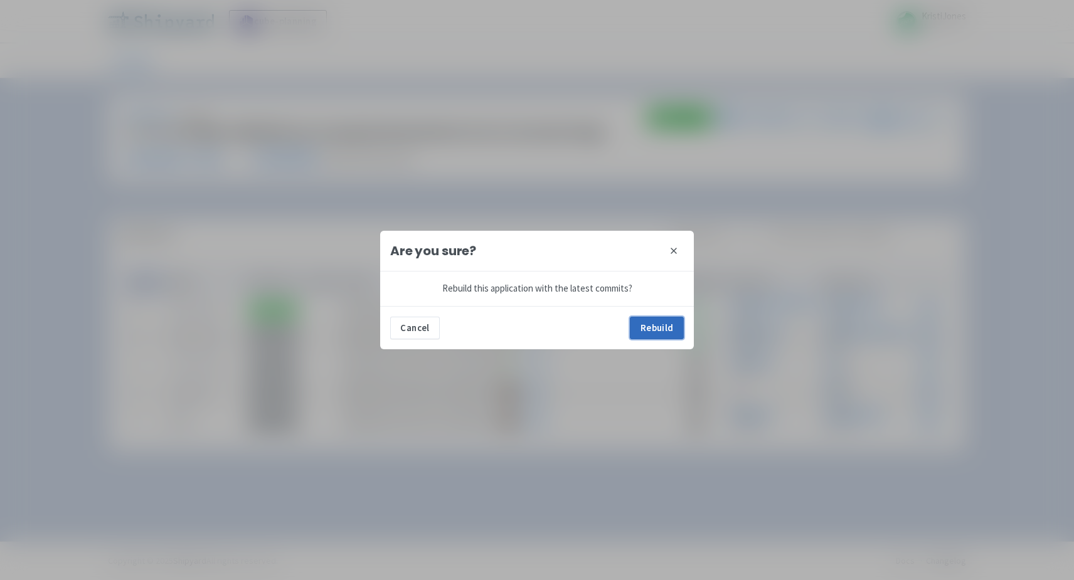
click at [656, 334] on button "Rebuild" at bounding box center [657, 328] width 54 height 23
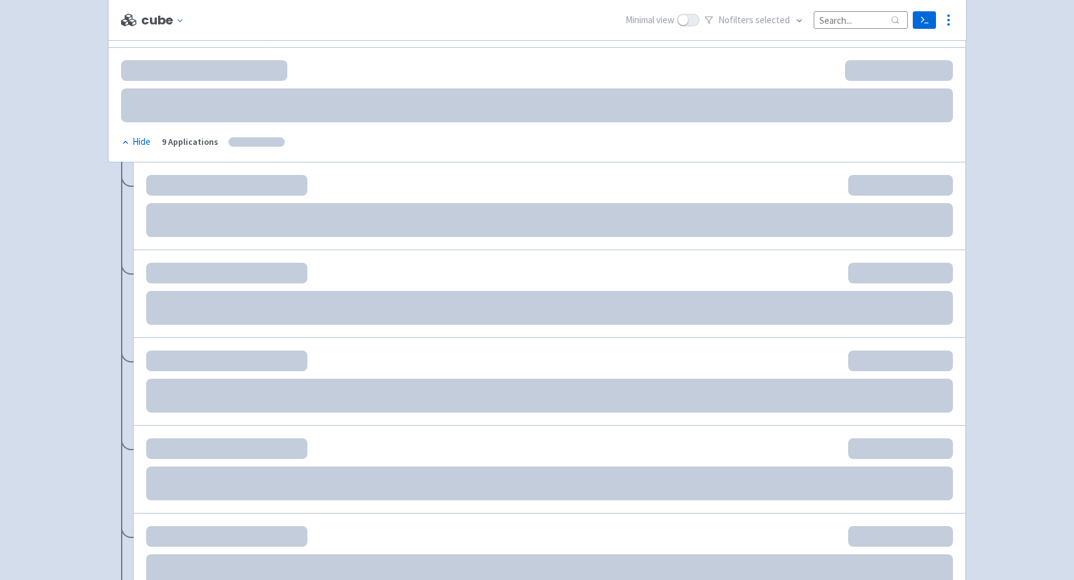
scroll to position [142, 0]
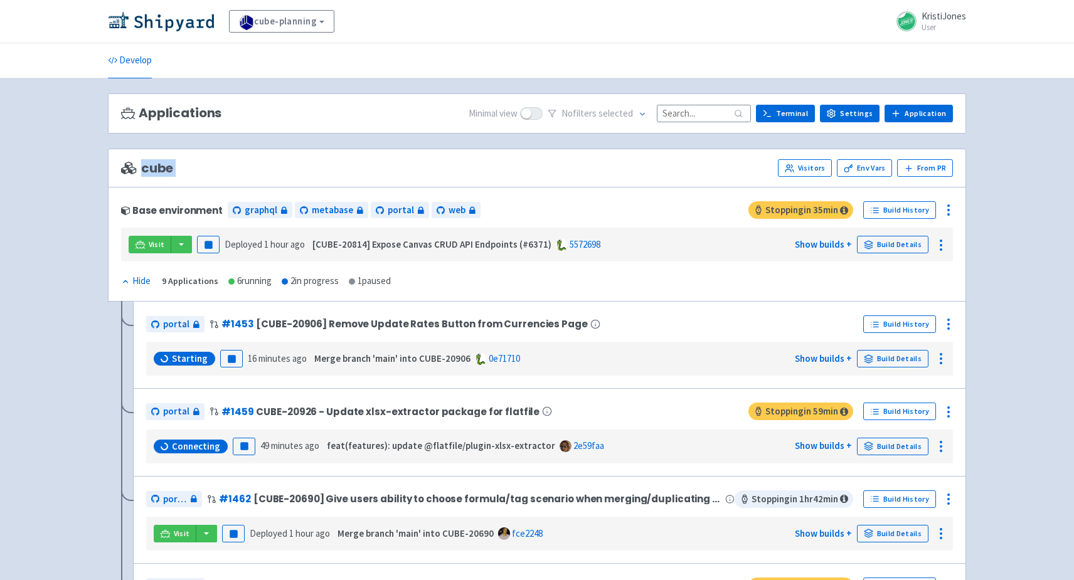
drag, startPoint x: 193, startPoint y: 194, endPoint x: 257, endPoint y: 148, distance: 79.1
click at [257, 149] on div "cube Visitors Env Vars From PR Base environment graphql metabase portal web Sto…" at bounding box center [537, 575] width 858 height 853
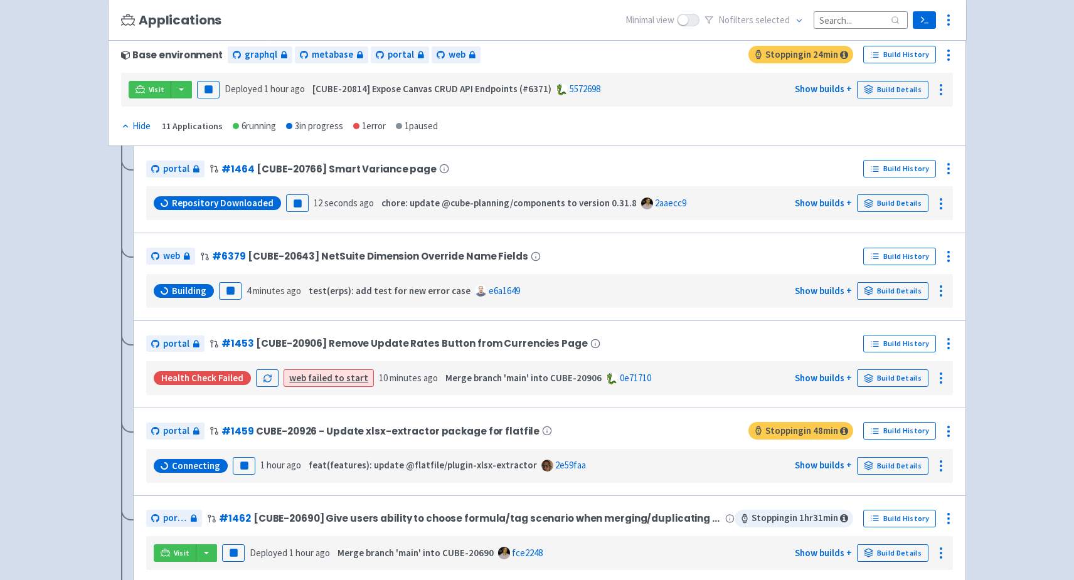
scroll to position [159, 0]
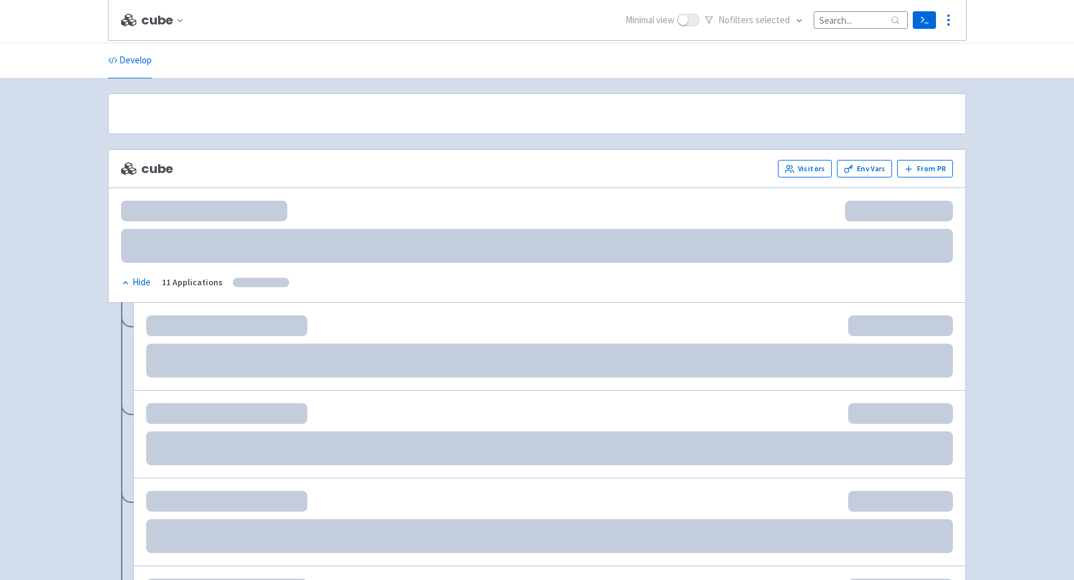
scroll to position [157, 0]
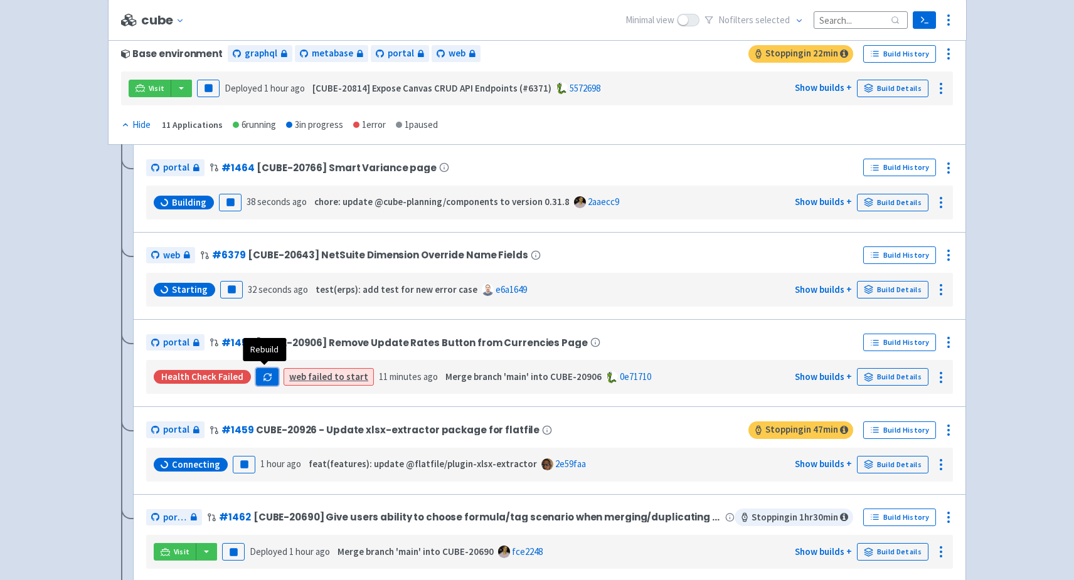
click at [258, 376] on button "button" at bounding box center [267, 377] width 23 height 18
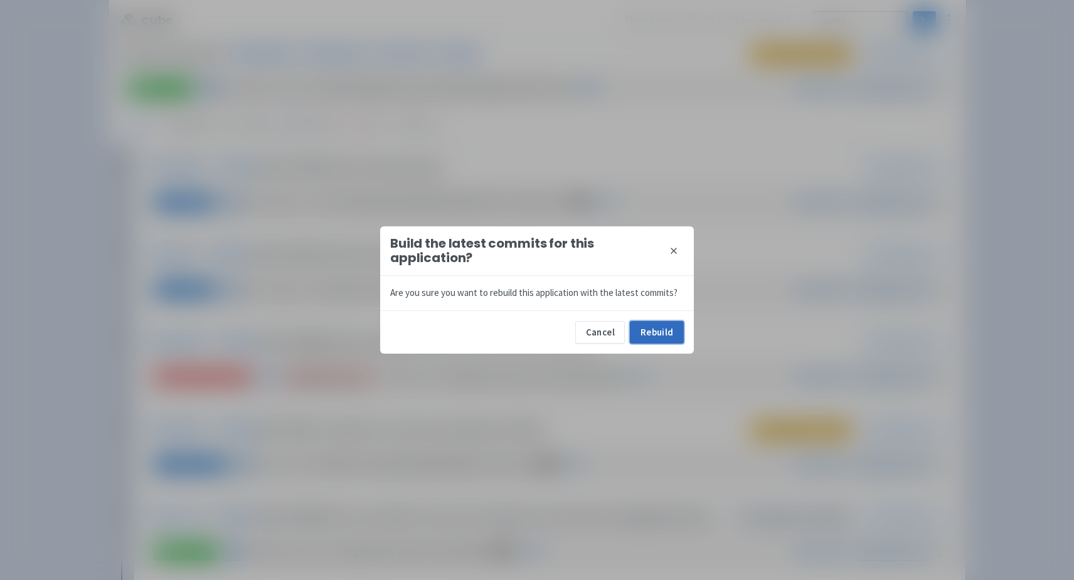
click at [647, 336] on button "Rebuild" at bounding box center [657, 332] width 54 height 23
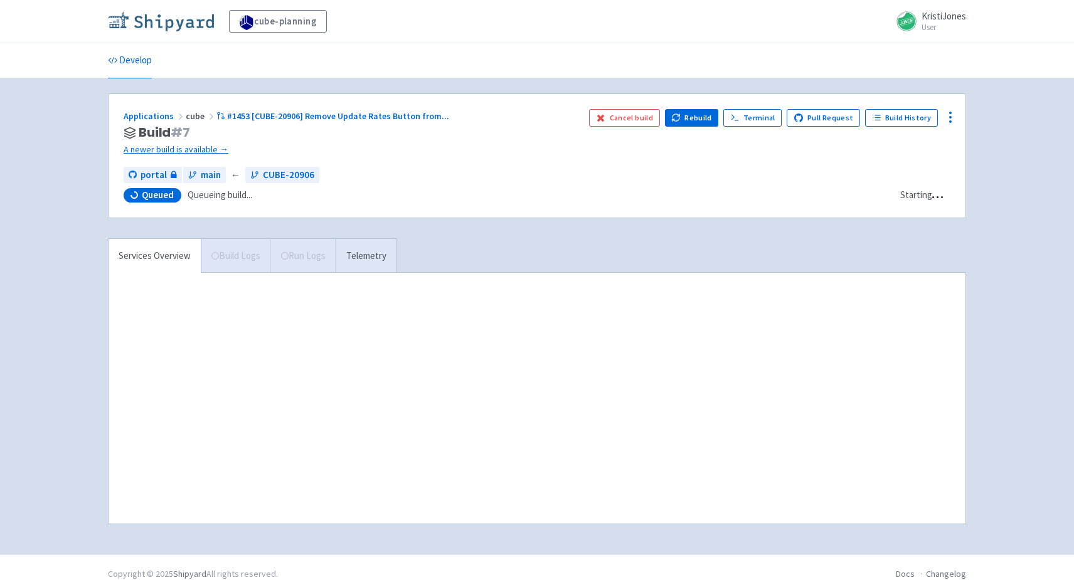
click at [169, 24] on img at bounding box center [161, 21] width 106 height 20
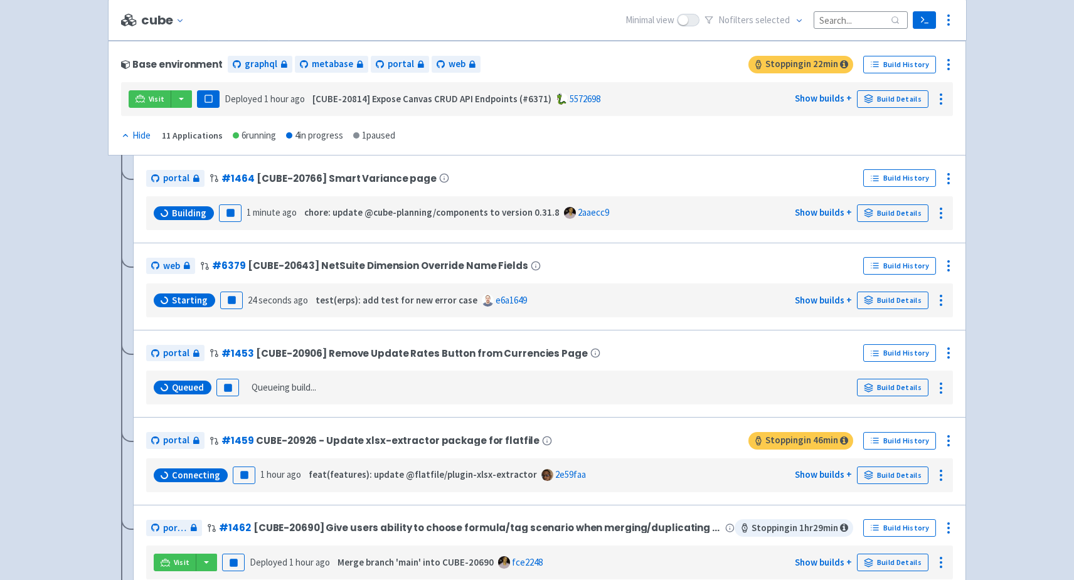
scroll to position [153, 0]
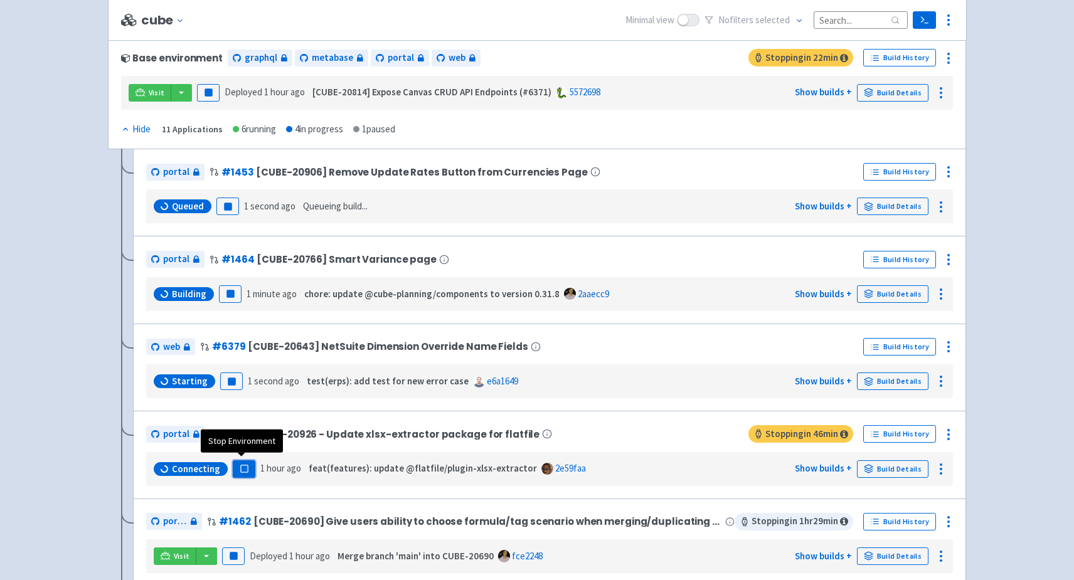
click at [247, 460] on button "Pause" at bounding box center [244, 469] width 23 height 18
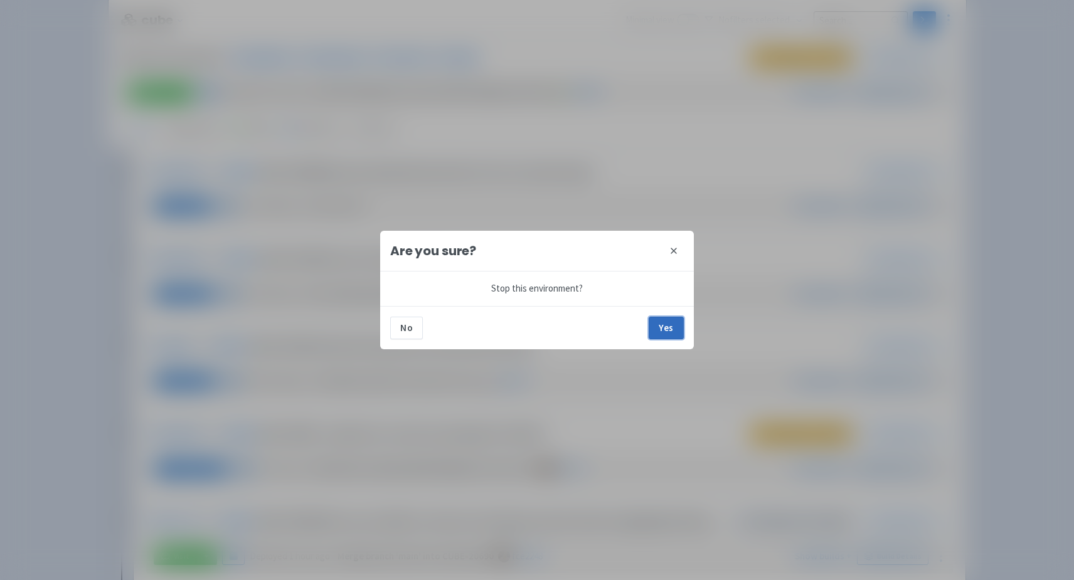
click at [664, 324] on button "Yes" at bounding box center [666, 328] width 35 height 23
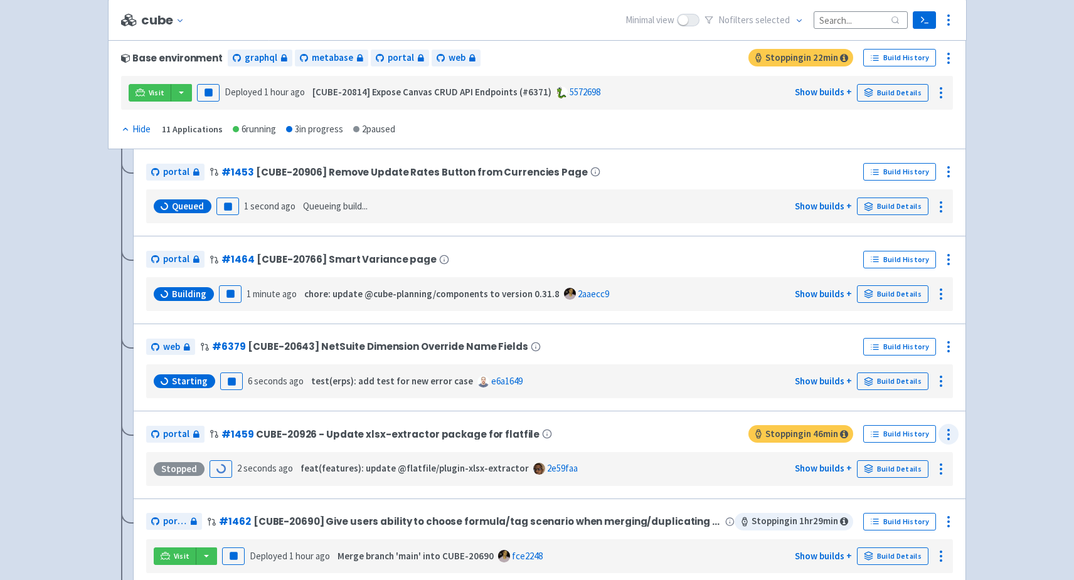
click at [944, 427] on icon at bounding box center [948, 434] width 15 height 15
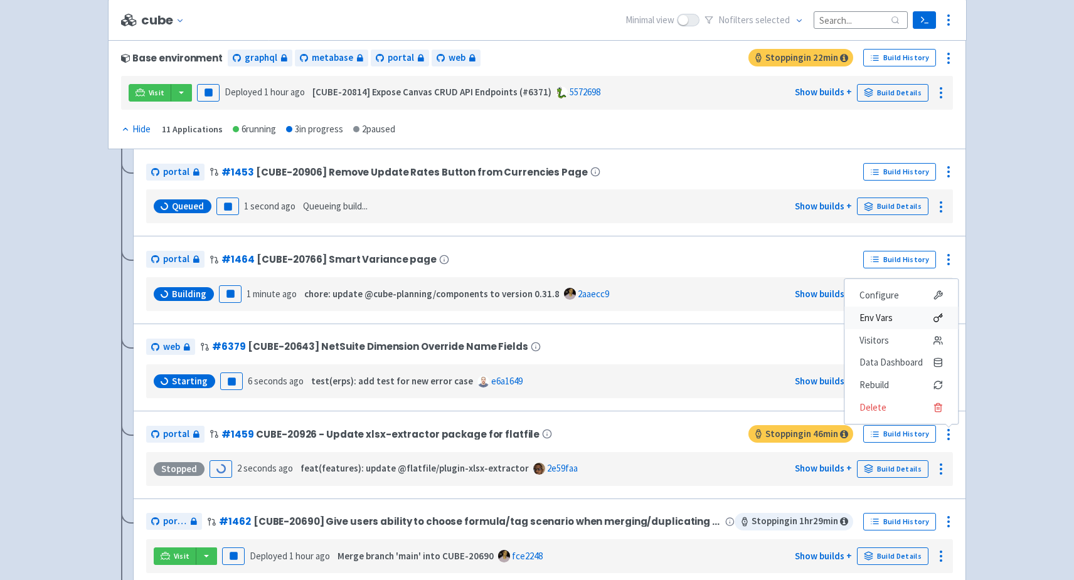
click at [868, 316] on span "Env Vars" at bounding box center [875, 318] width 33 height 18
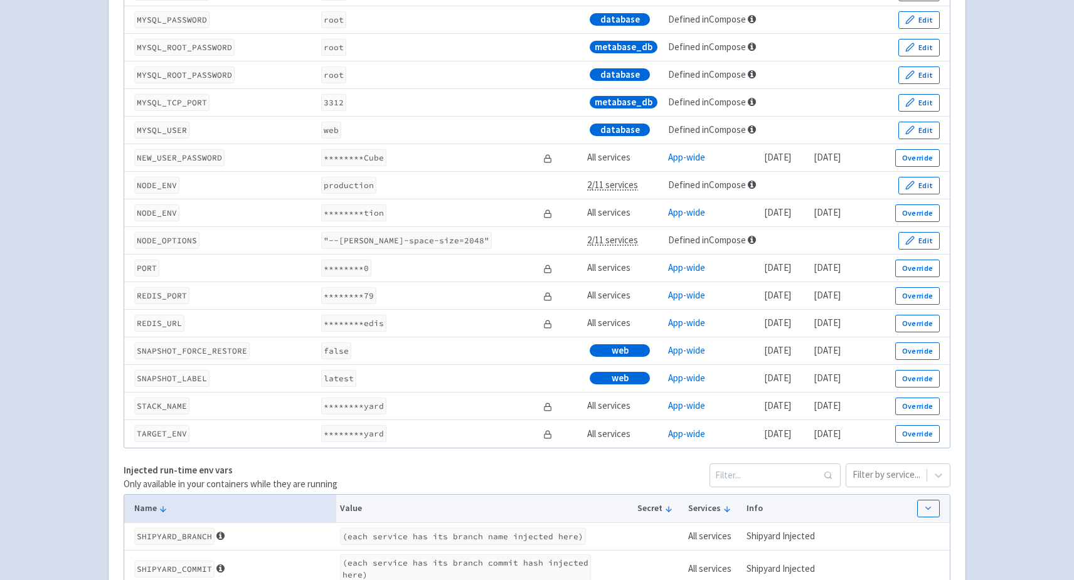
scroll to position [1719, 0]
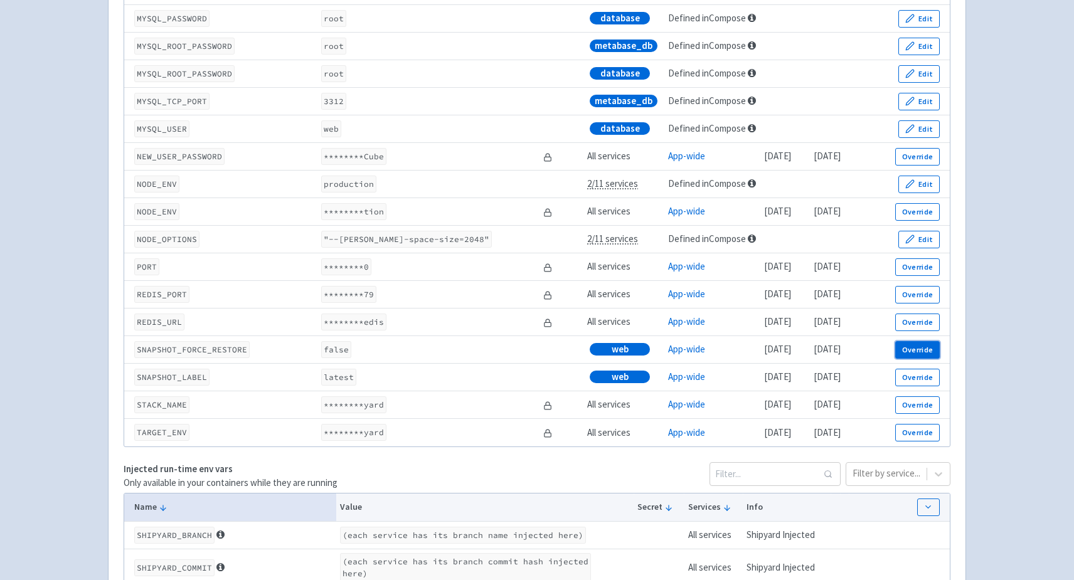
click at [920, 350] on button "Override" at bounding box center [917, 350] width 45 height 18
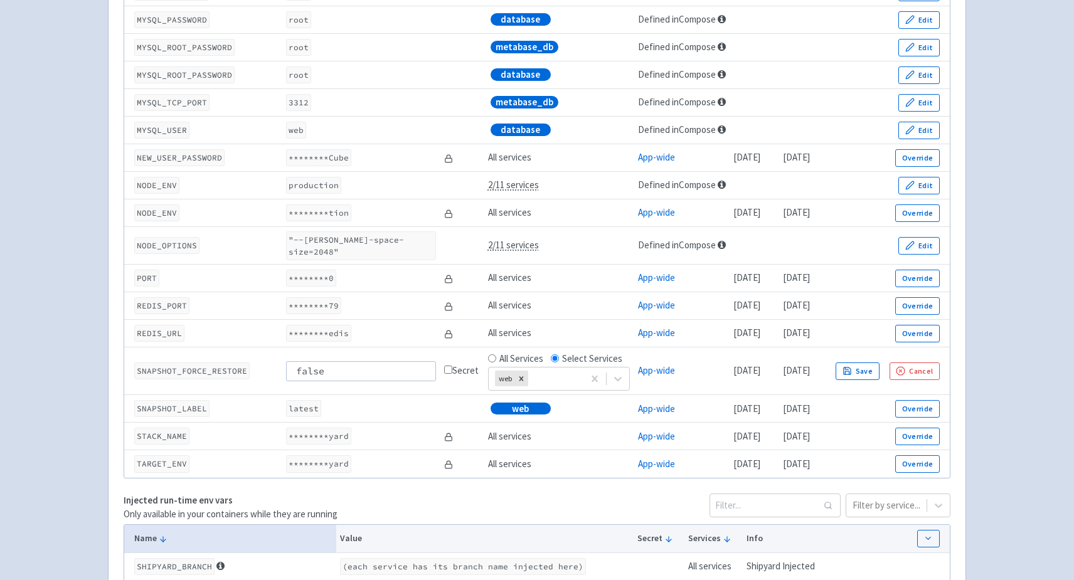
drag, startPoint x: 339, startPoint y: 364, endPoint x: 124, endPoint y: 362, distance: 215.2
click at [124, 362] on tr "SNAPSHOT_FORCE_RESTORE false Secret All Services Select Services web App-wide 1…" at bounding box center [537, 372] width 826 height 48
type input "true"
click at [880, 363] on button "Save" at bounding box center [858, 372] width 44 height 18
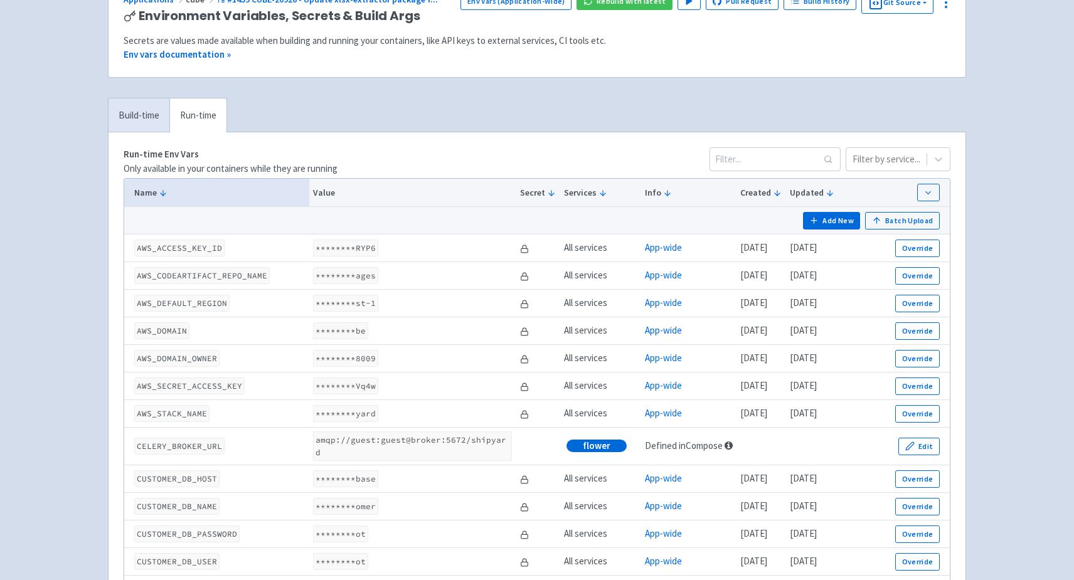
scroll to position [0, 0]
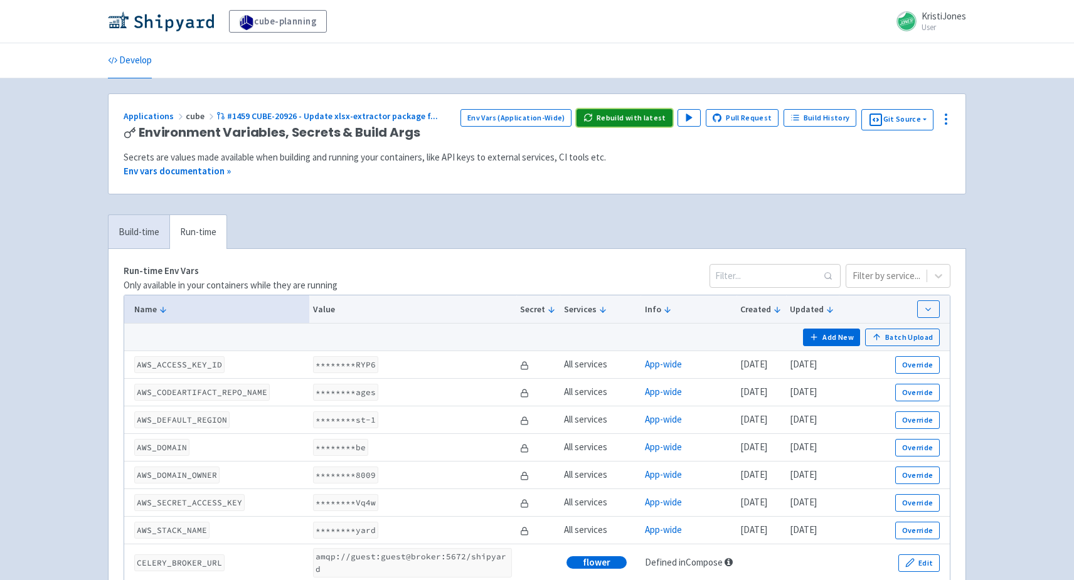
click at [619, 116] on button "Rebuild with latest" at bounding box center [625, 118] width 96 height 18
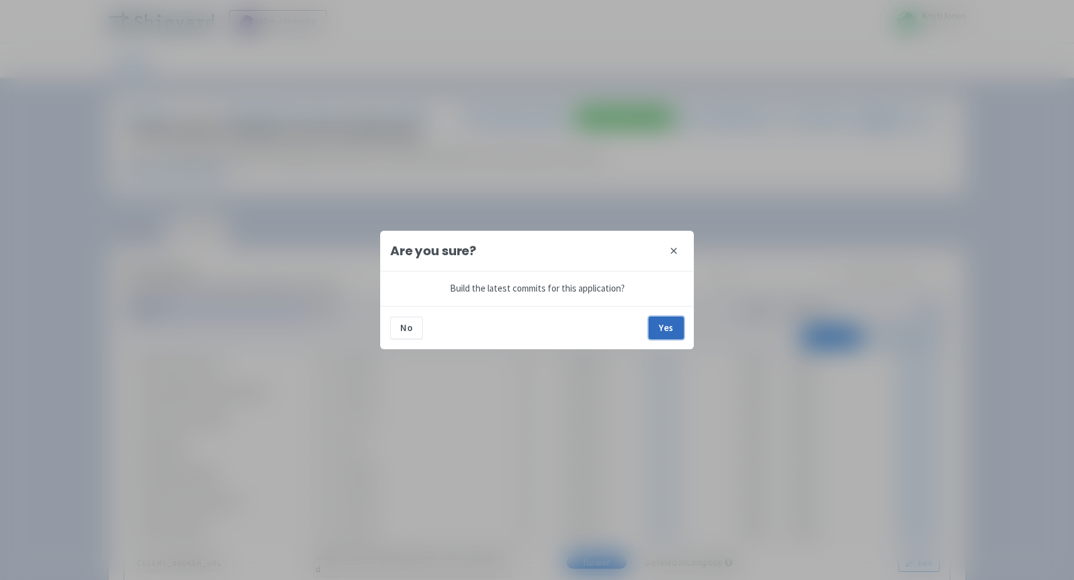
click at [657, 332] on button "Yes" at bounding box center [666, 328] width 35 height 23
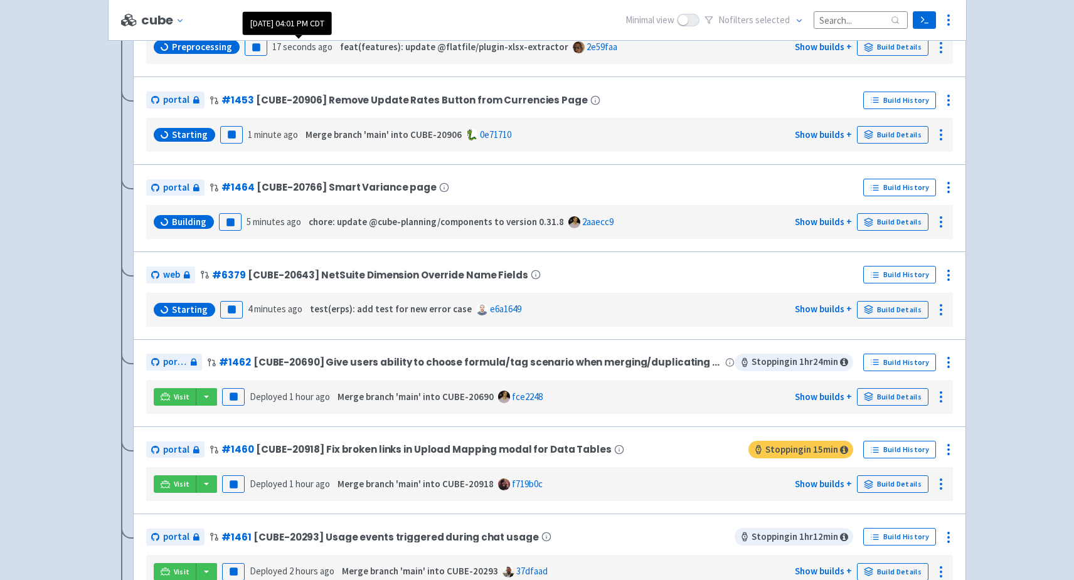
scroll to position [314, 0]
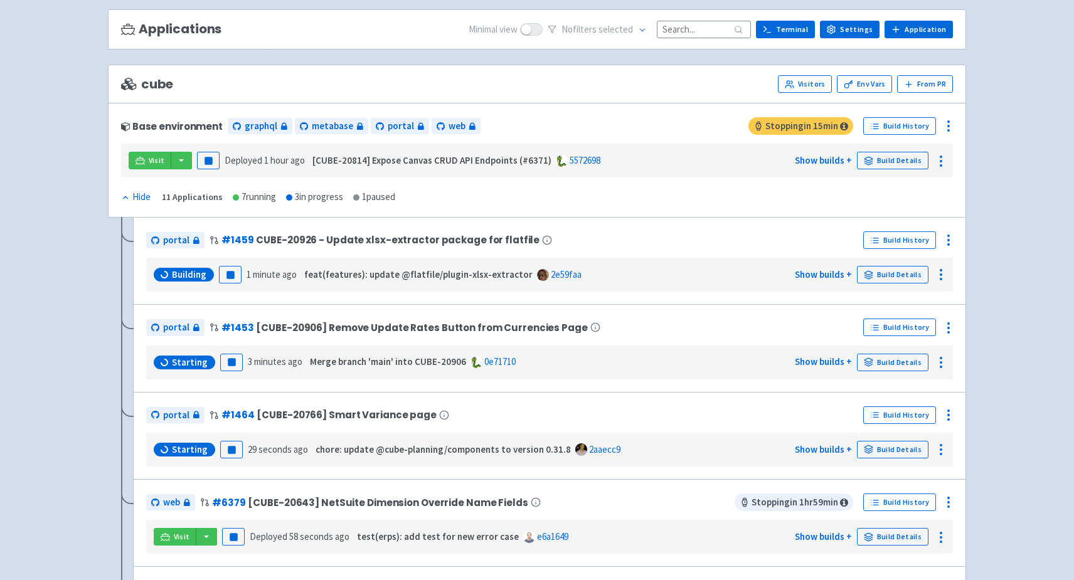
scroll to position [82, 0]
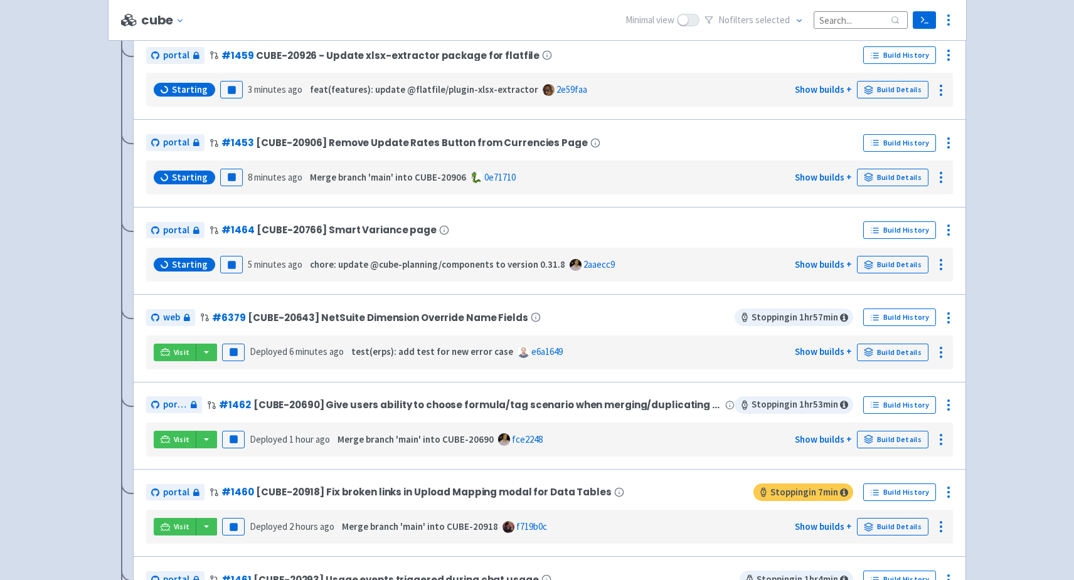
scroll to position [274, 0]
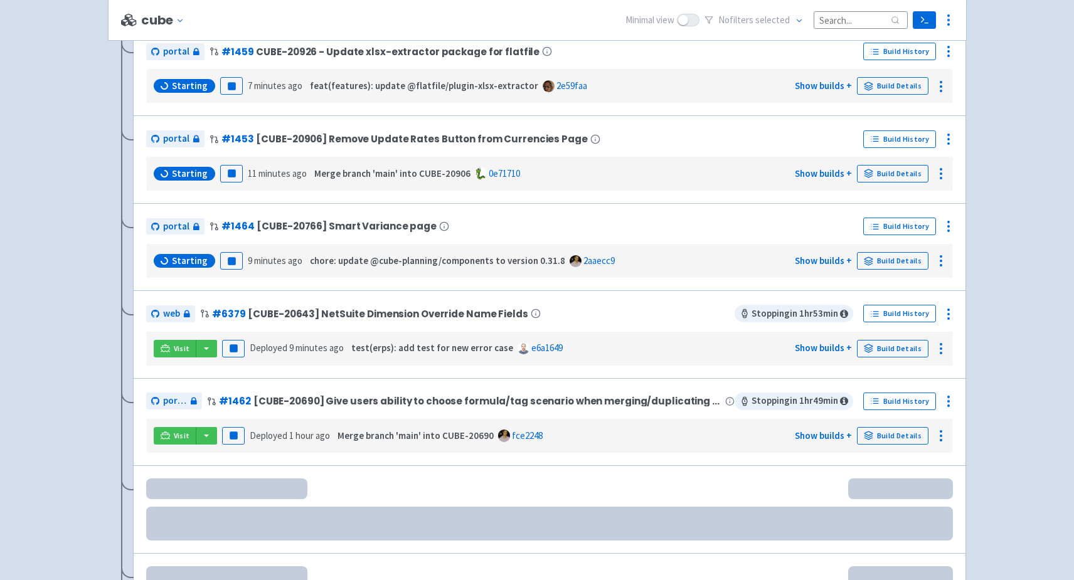
scroll to position [274, 0]
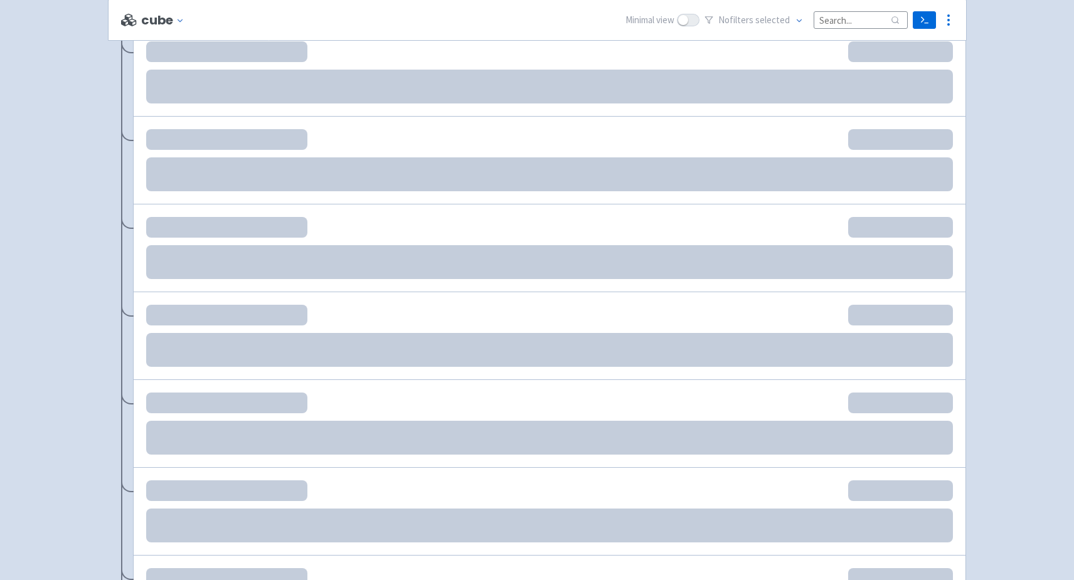
scroll to position [274, 0]
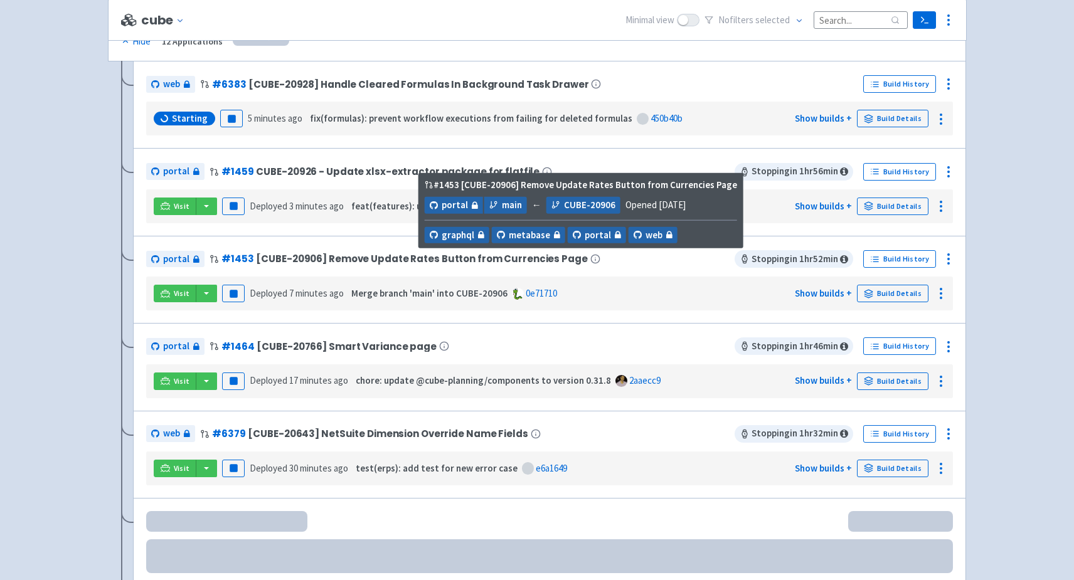
scroll to position [214, 0]
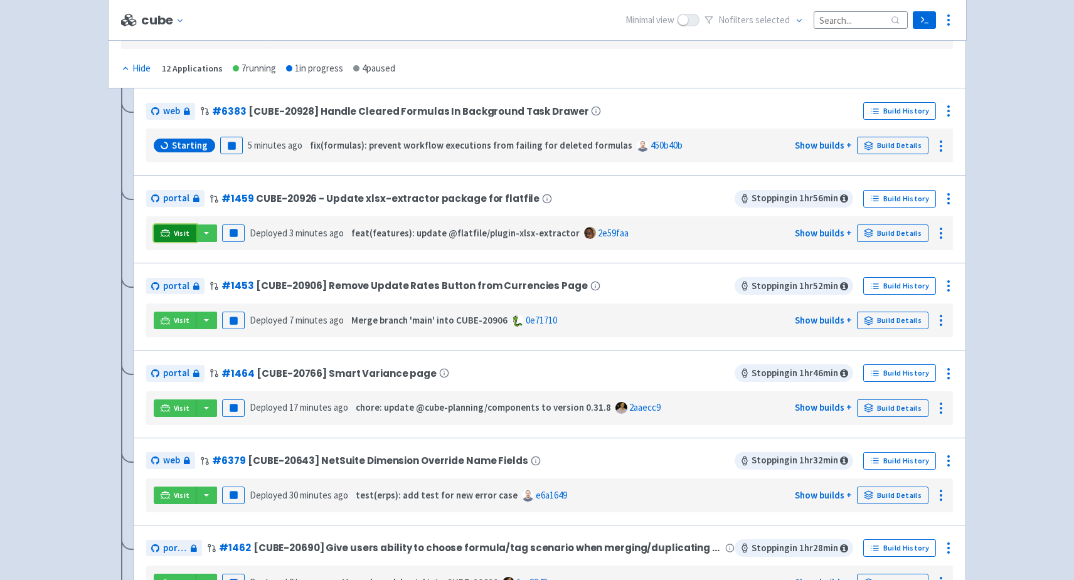
click at [168, 230] on icon at bounding box center [165, 233] width 9 height 7
click at [162, 312] on link "Visit" at bounding box center [175, 321] width 43 height 18
